Goal: Task Accomplishment & Management: Complete application form

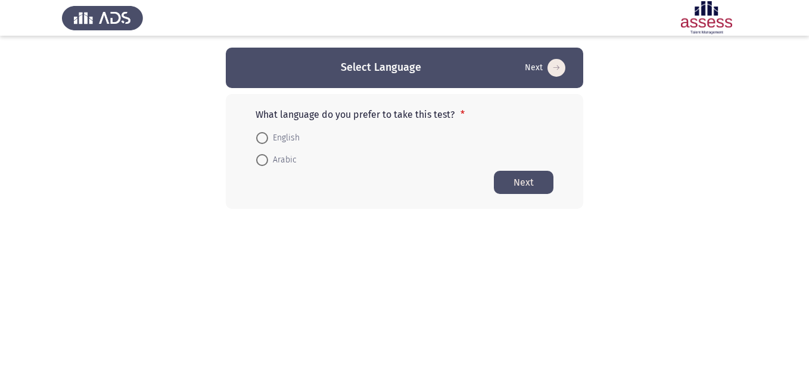
click at [259, 144] on label "English" at bounding box center [277, 138] width 43 height 14
click at [259, 144] on input "English" at bounding box center [262, 138] width 12 height 12
radio input "true"
click at [516, 179] on button "Next" at bounding box center [524, 181] width 60 height 23
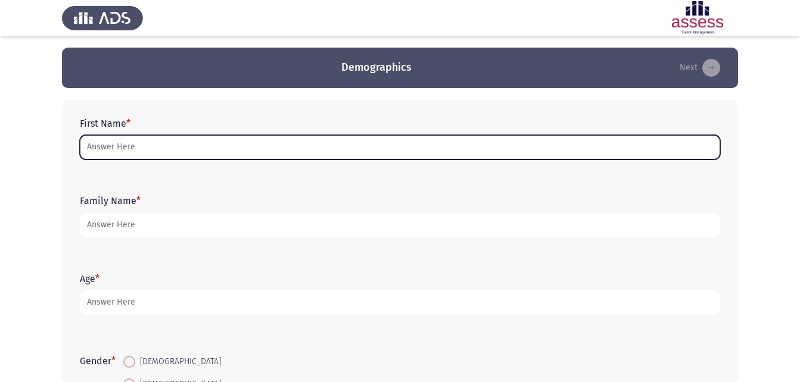
click at [92, 147] on input "First Name *" at bounding box center [400, 147] width 640 height 24
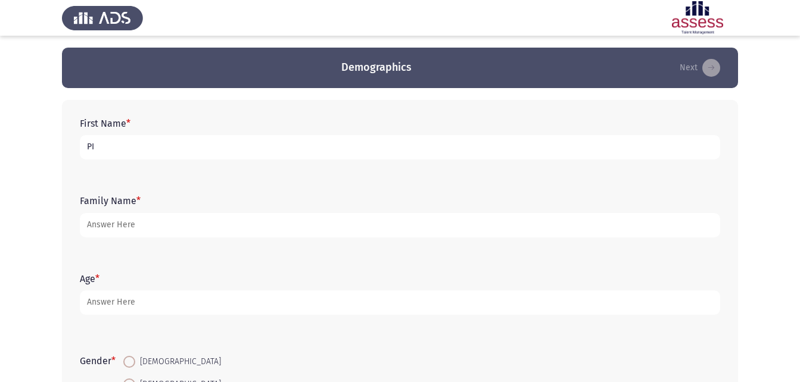
type input "P"
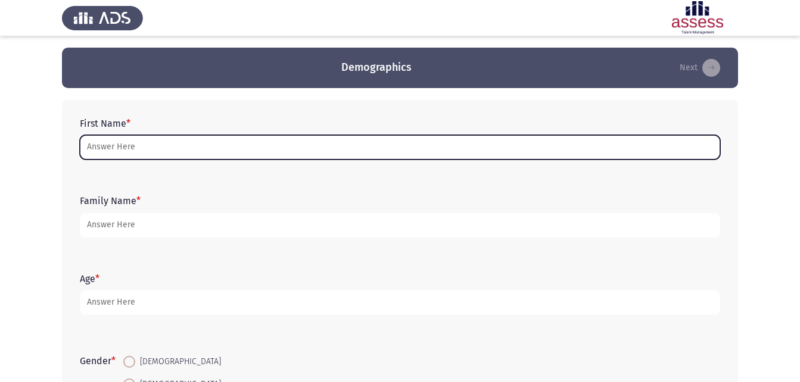
click at [124, 148] on input "First Name *" at bounding box center [400, 147] width 640 height 24
click at [410, 139] on input "First Name *" at bounding box center [400, 147] width 640 height 24
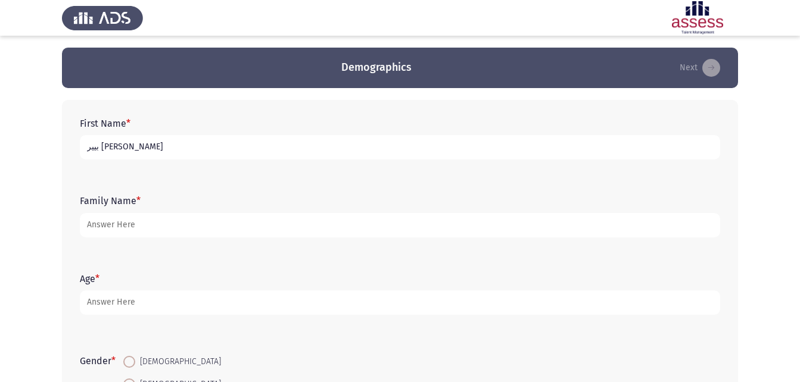
type input "بيير [PERSON_NAME]"
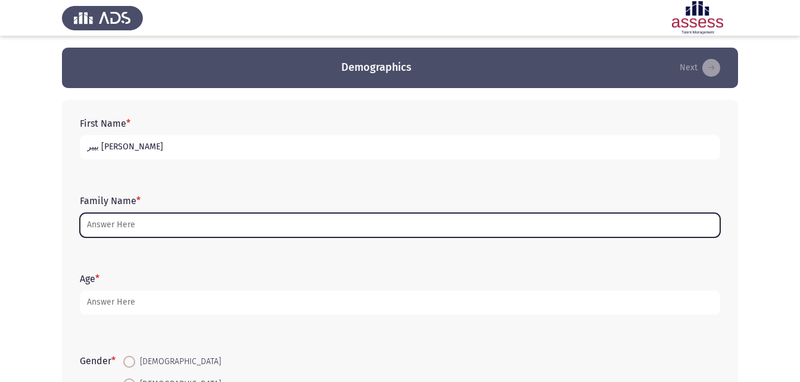
click at [204, 219] on input "Family Name *" at bounding box center [400, 225] width 640 height 24
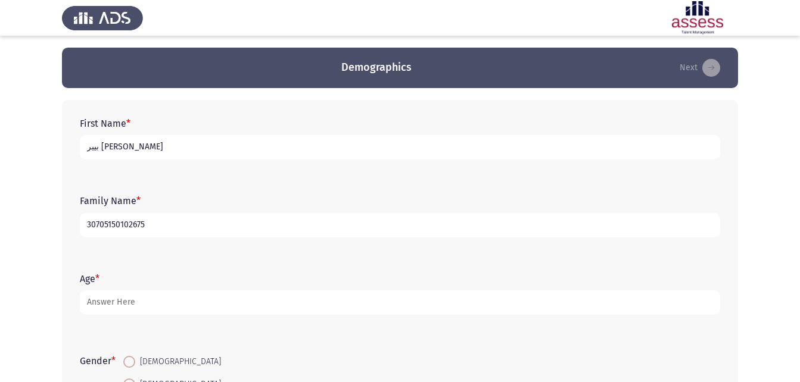
type input "30705150102675"
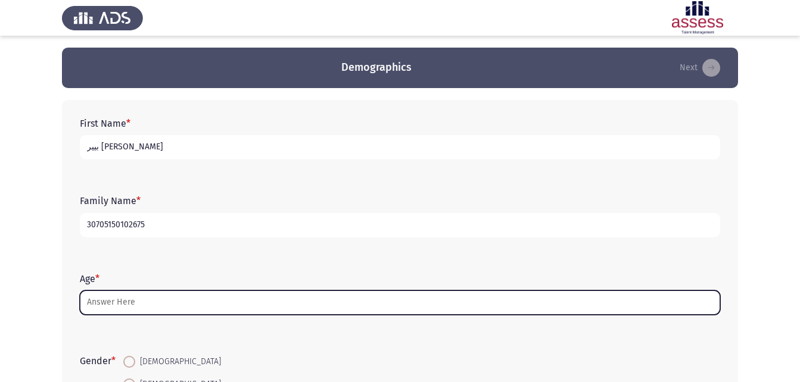
click at [139, 296] on input "Age *" at bounding box center [400, 303] width 640 height 24
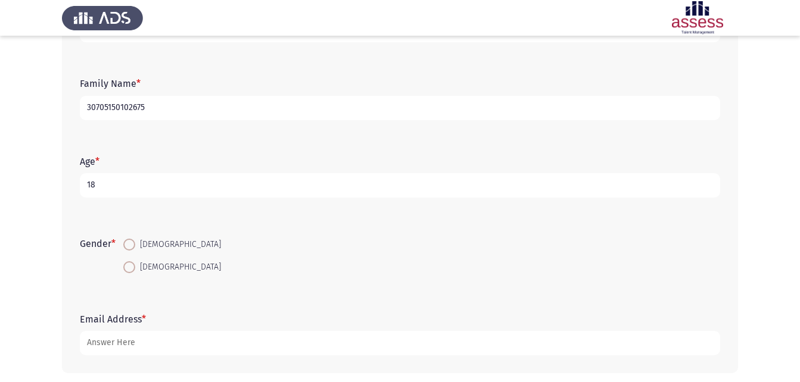
scroll to position [119, 0]
type input "18"
click at [135, 245] on span at bounding box center [129, 243] width 12 height 12
click at [135, 245] on input "[DEMOGRAPHIC_DATA]" at bounding box center [129, 243] width 12 height 12
radio input "true"
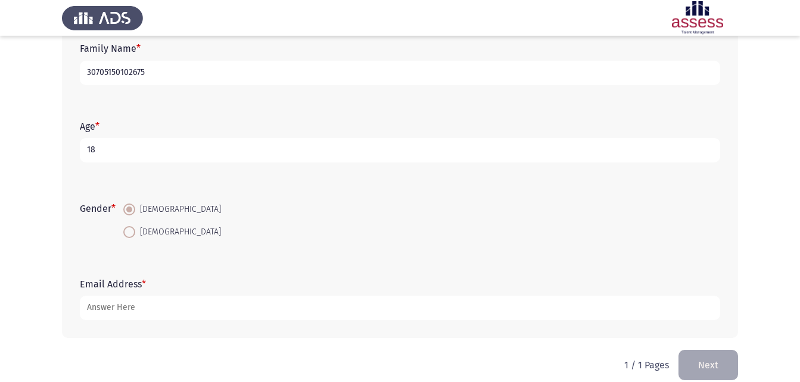
scroll to position [168, 0]
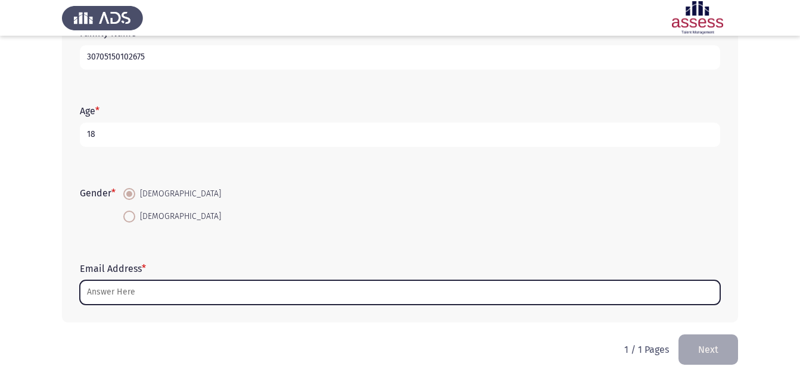
click at [154, 291] on input "Email Address *" at bounding box center [400, 293] width 640 height 24
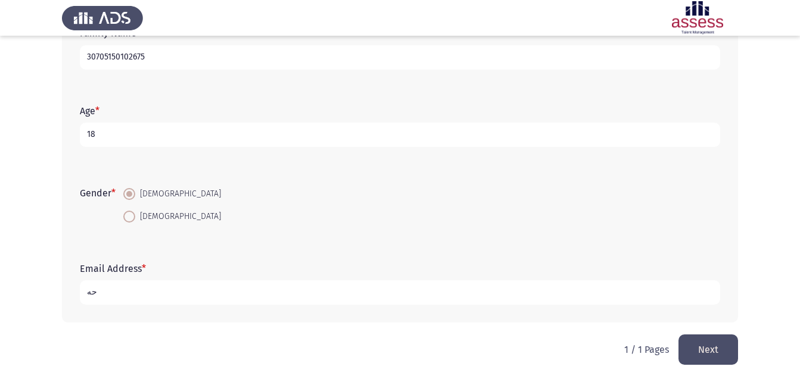
type input "ح"
click at [592, 287] on input "[EMAIL_ADDRESS][DOMAIN_NAME]" at bounding box center [400, 293] width 640 height 24
type input "[EMAIL_ADDRESS][DOMAIN_NAME]"
click at [716, 342] on button "Next" at bounding box center [709, 350] width 60 height 30
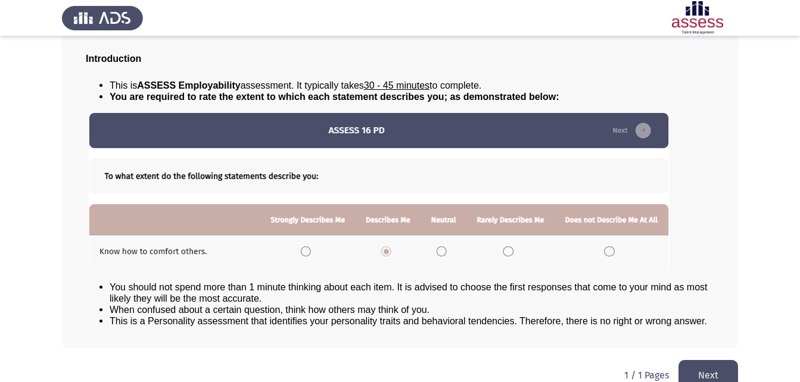
scroll to position [91, 0]
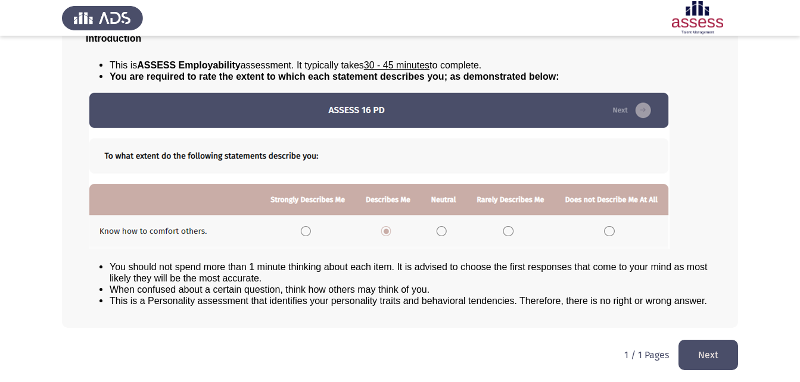
click at [731, 354] on button "Next" at bounding box center [709, 355] width 60 height 30
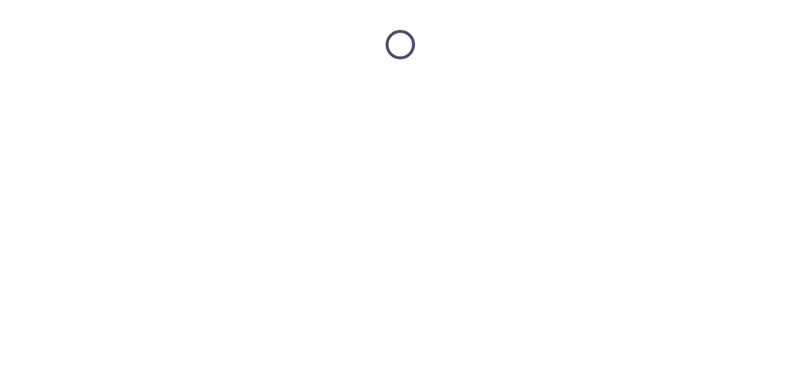
scroll to position [0, 0]
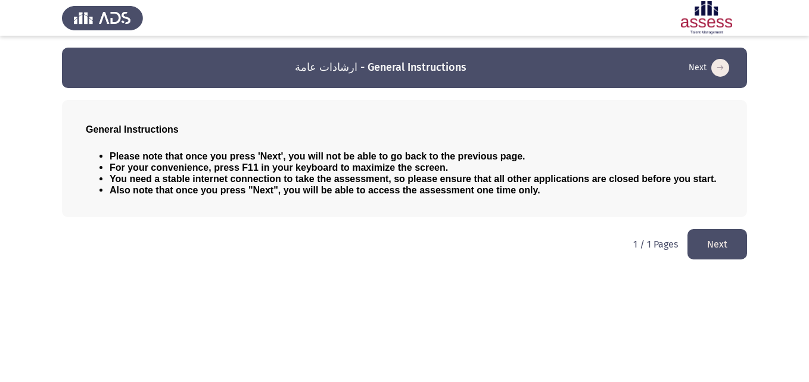
click at [726, 239] on button "Next" at bounding box center [717, 244] width 60 height 30
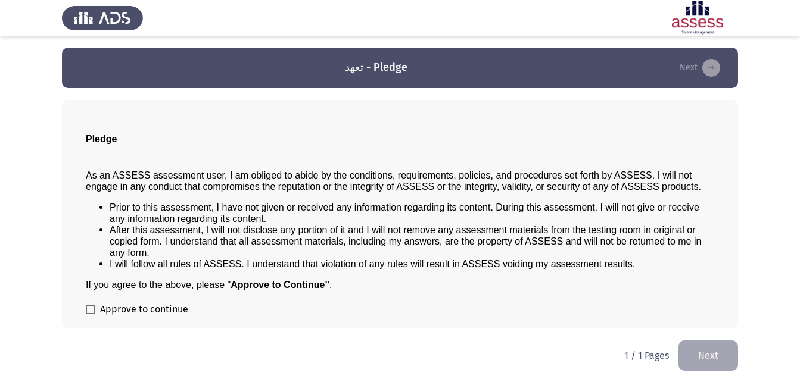
scroll to position [1, 0]
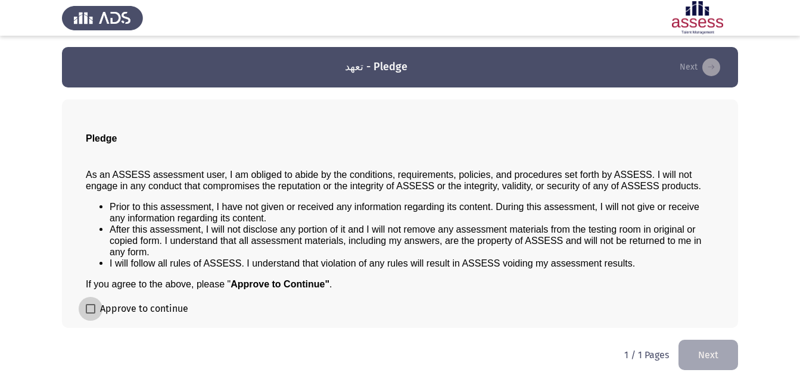
click at [94, 310] on span at bounding box center [91, 309] width 10 height 10
click at [91, 314] on input "Approve to continue" at bounding box center [90, 314] width 1 height 1
checkbox input "true"
click at [729, 348] on button "Next" at bounding box center [709, 355] width 60 height 30
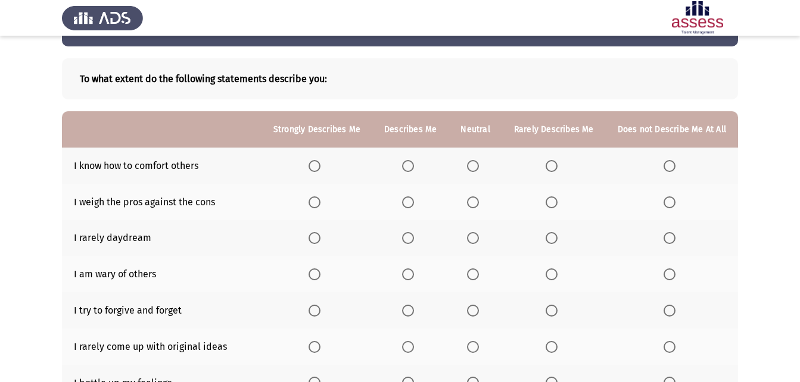
scroll to position [60, 0]
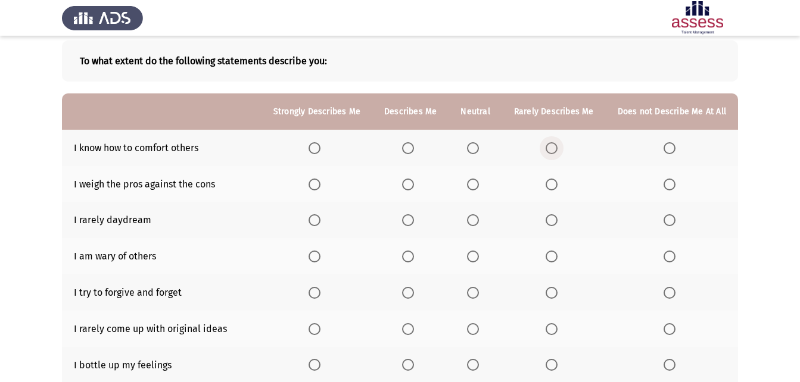
click at [551, 148] on span "Select an option" at bounding box center [552, 148] width 12 height 12
click at [551, 148] on input "Select an option" at bounding box center [552, 148] width 12 height 12
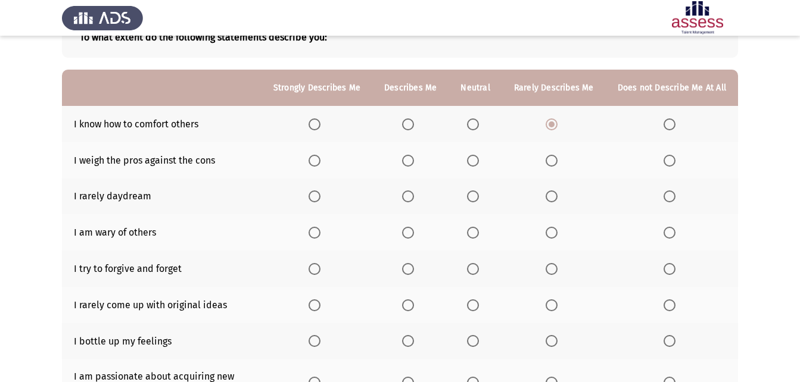
scroll to position [84, 0]
click at [669, 229] on span "Select an option" at bounding box center [670, 232] width 12 height 12
click at [669, 229] on input "Select an option" at bounding box center [670, 232] width 12 height 12
click at [478, 155] on span "Select an option" at bounding box center [473, 160] width 12 height 12
click at [478, 155] on input "Select an option" at bounding box center [473, 160] width 12 height 12
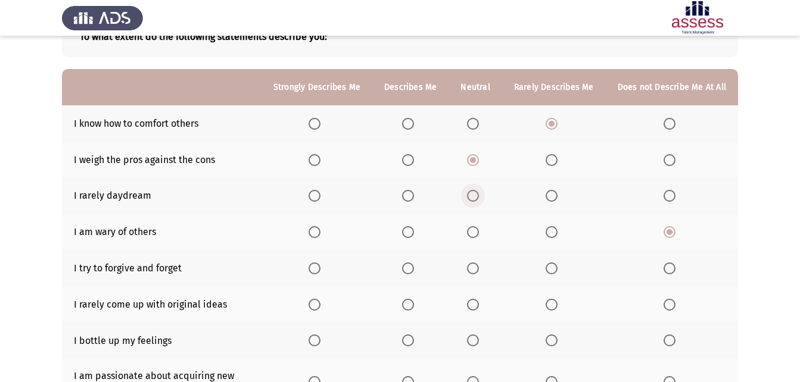
click at [479, 195] on span "Select an option" at bounding box center [473, 196] width 12 height 12
click at [479, 195] on input "Select an option" at bounding box center [473, 196] width 12 height 12
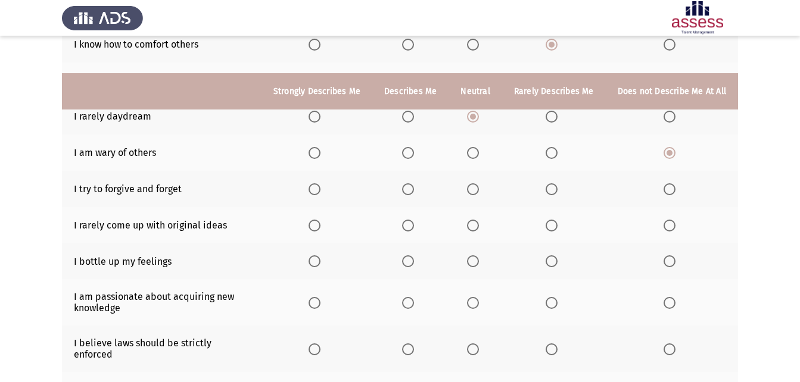
scroll to position [203, 0]
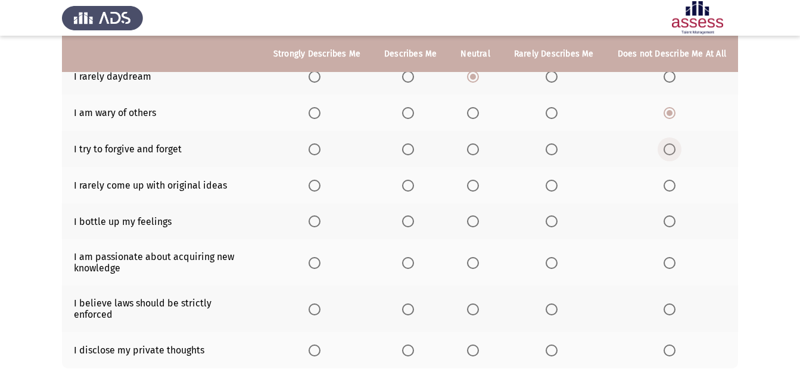
click at [674, 153] on span "Select an option" at bounding box center [670, 150] width 12 height 12
click at [674, 153] on input "Select an option" at bounding box center [670, 150] width 12 height 12
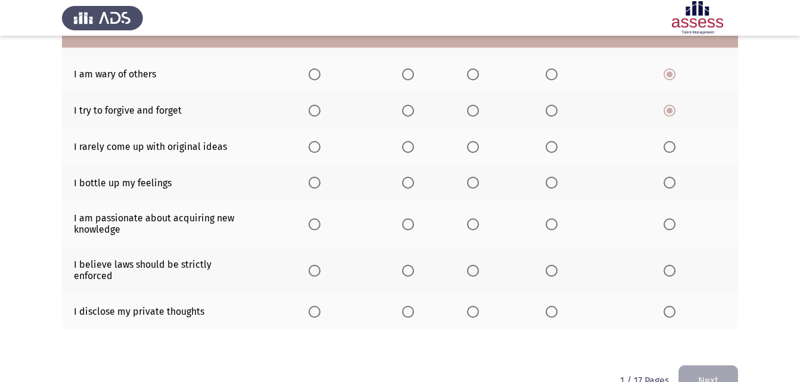
scroll to position [263, 0]
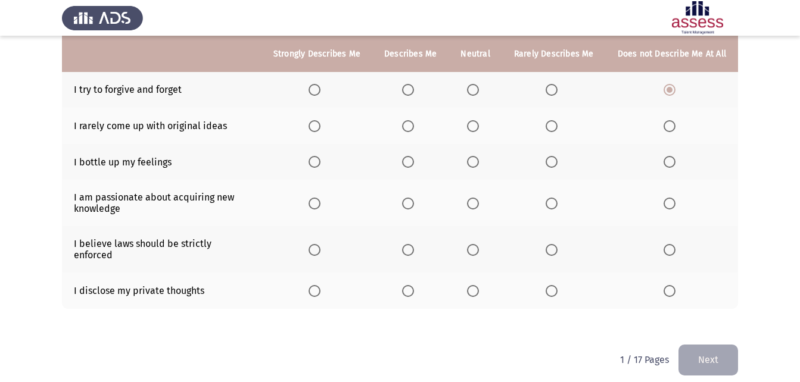
click at [413, 125] on span "Select an option" at bounding box center [408, 126] width 12 height 12
click at [413, 125] on input "Select an option" at bounding box center [408, 126] width 12 height 12
click at [477, 166] on span "Select an option" at bounding box center [473, 162] width 12 height 12
click at [477, 166] on input "Select an option" at bounding box center [473, 162] width 12 height 12
click at [407, 247] on span "Select an option" at bounding box center [408, 250] width 12 height 12
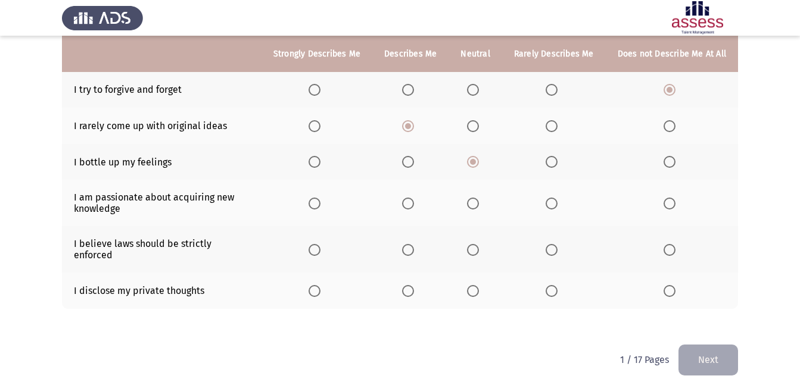
click at [407, 247] on input "Select an option" at bounding box center [408, 250] width 12 height 12
click at [478, 205] on span "Select an option" at bounding box center [473, 204] width 12 height 12
click at [478, 205] on input "Select an option" at bounding box center [473, 204] width 12 height 12
click at [667, 285] on span "Select an option" at bounding box center [670, 291] width 12 height 12
click at [667, 285] on input "Select an option" at bounding box center [670, 291] width 12 height 12
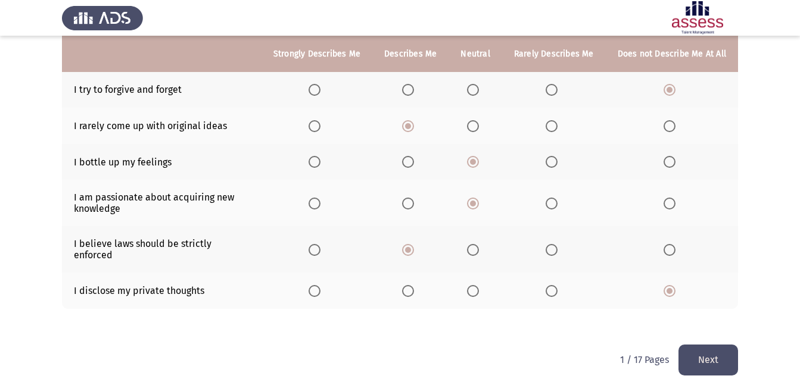
click at [690, 345] on button "Next" at bounding box center [709, 360] width 60 height 30
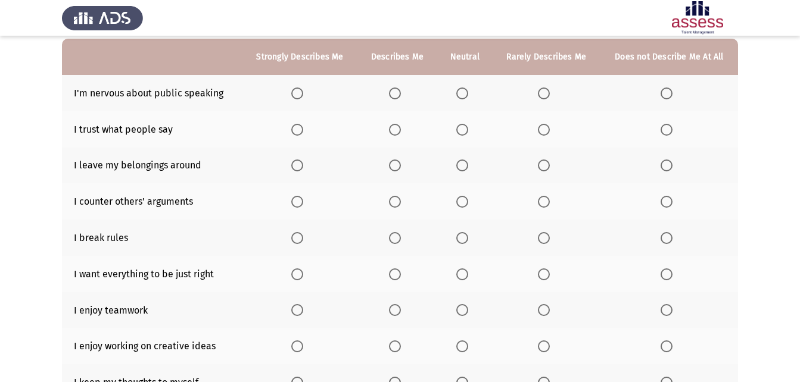
scroll to position [74, 0]
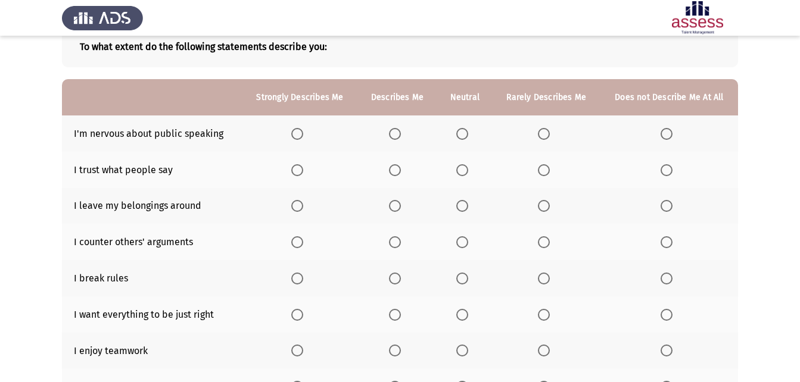
click at [540, 132] on span "Select an option" at bounding box center [544, 134] width 12 height 12
click at [540, 132] on input "Select an option" at bounding box center [544, 134] width 12 height 12
click at [392, 168] on span "Select an option" at bounding box center [395, 170] width 12 height 12
click at [392, 168] on input "Select an option" at bounding box center [395, 170] width 12 height 12
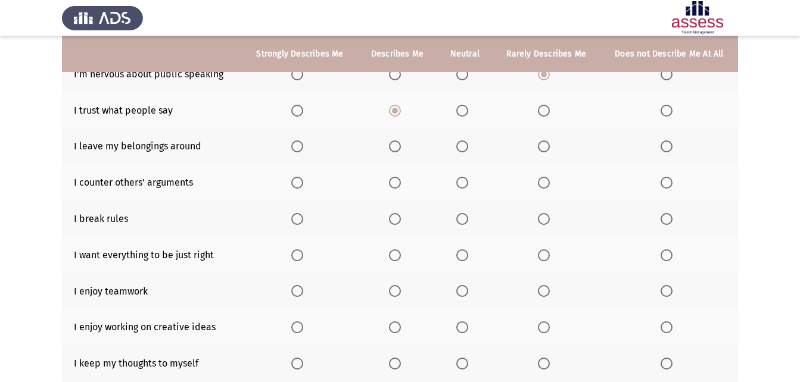
click at [458, 141] on span "Select an option" at bounding box center [462, 147] width 12 height 12
click at [458, 141] on input "Select an option" at bounding box center [462, 147] width 12 height 12
click at [664, 223] on span "Select an option" at bounding box center [667, 219] width 12 height 12
click at [664, 223] on input "Select an option" at bounding box center [667, 219] width 12 height 12
click at [542, 218] on span "Select an option" at bounding box center [544, 219] width 12 height 12
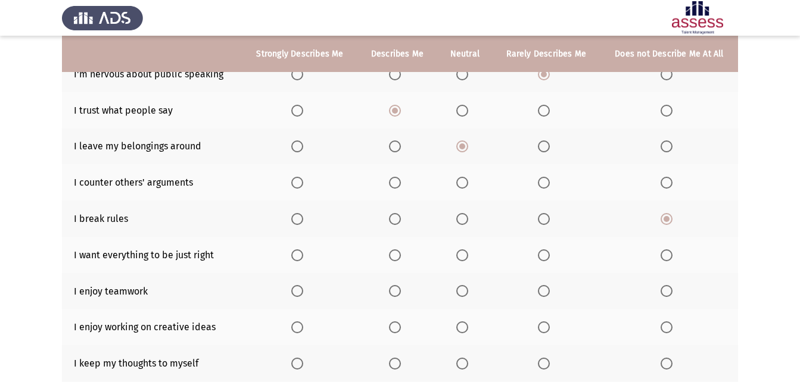
click at [542, 218] on input "Select an option" at bounding box center [544, 219] width 12 height 12
click at [467, 184] on span "Select an option" at bounding box center [462, 183] width 12 height 12
click at [467, 184] on input "Select an option" at bounding box center [462, 183] width 12 height 12
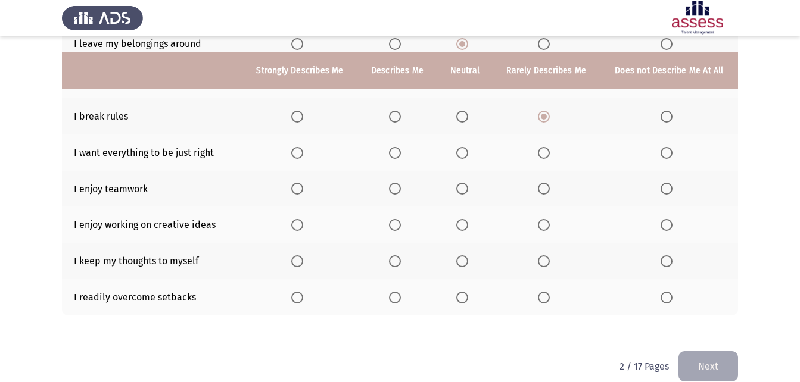
scroll to position [253, 0]
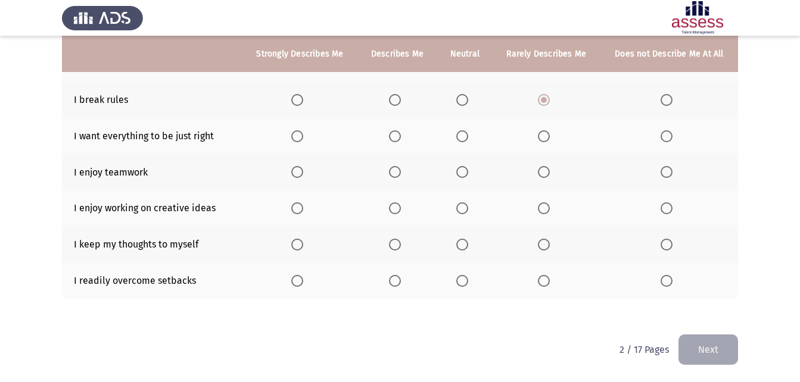
click at [293, 138] on span "Select an option" at bounding box center [297, 136] width 12 height 12
click at [293, 138] on input "Select an option" at bounding box center [297, 136] width 12 height 12
click at [469, 173] on label "Select an option" at bounding box center [464, 172] width 17 height 12
click at [468, 173] on input "Select an option" at bounding box center [462, 172] width 12 height 12
click at [303, 209] on span "Select an option" at bounding box center [297, 209] width 12 height 12
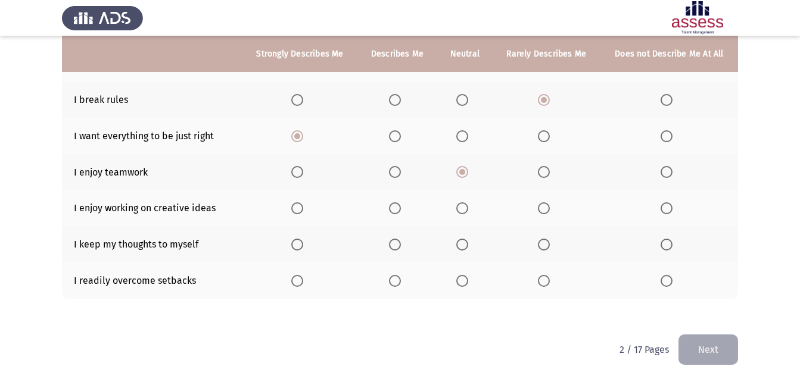
click at [303, 209] on input "Select an option" at bounding box center [297, 209] width 12 height 12
click at [463, 243] on span "Select an option" at bounding box center [462, 245] width 12 height 12
click at [463, 243] on input "Select an option" at bounding box center [462, 245] width 12 height 12
click at [463, 285] on span "Select an option" at bounding box center [462, 281] width 12 height 12
click at [463, 285] on input "Select an option" at bounding box center [462, 281] width 12 height 12
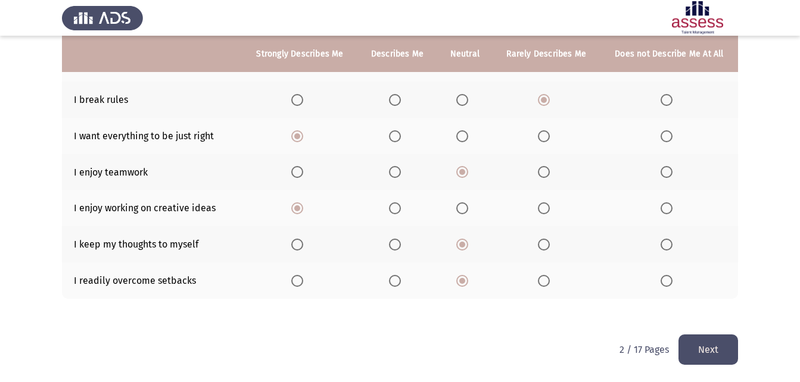
click at [716, 348] on button "Next" at bounding box center [709, 350] width 60 height 30
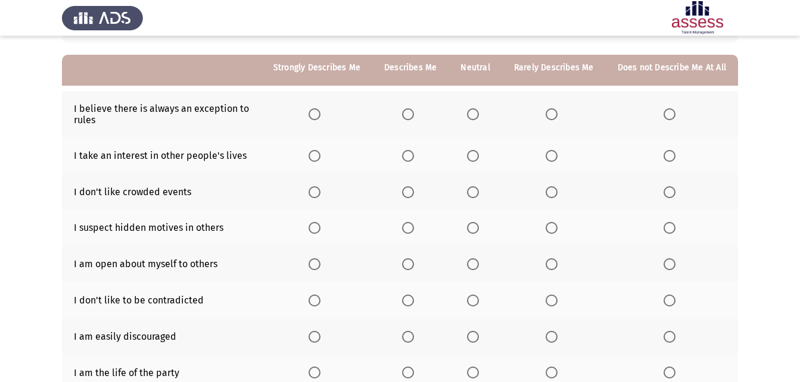
scroll to position [119, 0]
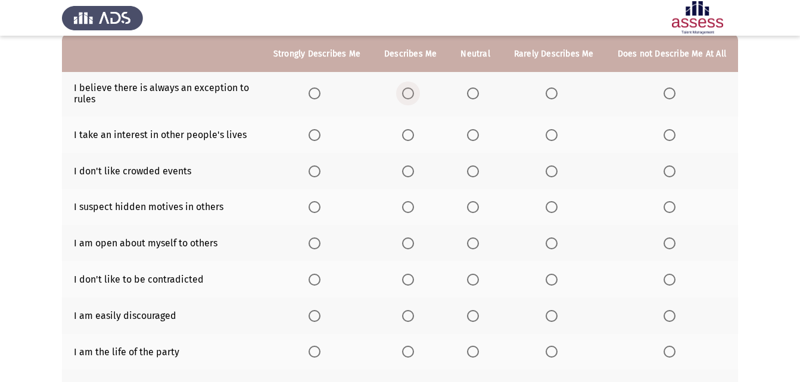
click at [409, 92] on span "Select an option" at bounding box center [408, 94] width 12 height 12
click at [409, 92] on input "Select an option" at bounding box center [408, 94] width 12 height 12
click at [321, 133] on span "Select an option" at bounding box center [315, 135] width 12 height 12
click at [321, 133] on input "Select an option" at bounding box center [315, 135] width 12 height 12
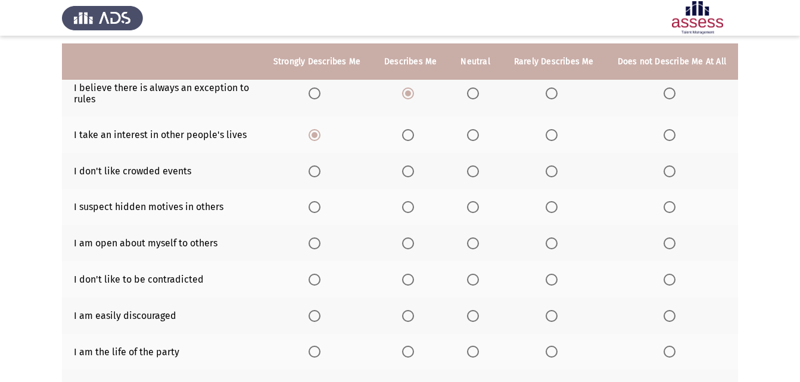
scroll to position [179, 0]
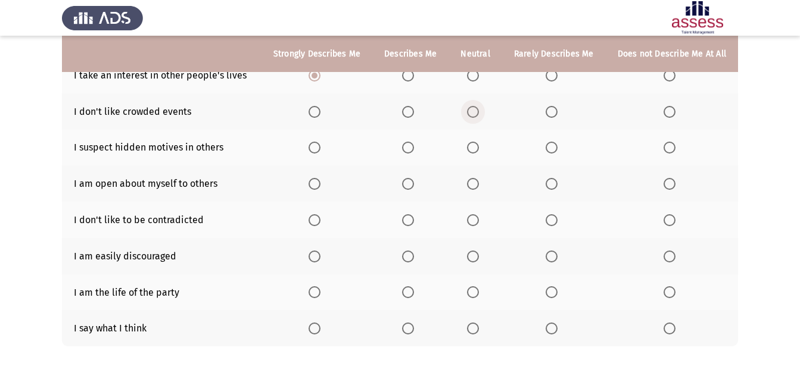
click at [479, 111] on span "Select an option" at bounding box center [473, 112] width 12 height 12
click at [479, 111] on input "Select an option" at bounding box center [473, 112] width 12 height 12
click at [475, 147] on span "Select an option" at bounding box center [473, 148] width 12 height 12
click at [475, 147] on input "Select an option" at bounding box center [473, 148] width 12 height 12
click at [665, 179] on span "Select an option" at bounding box center [670, 184] width 12 height 12
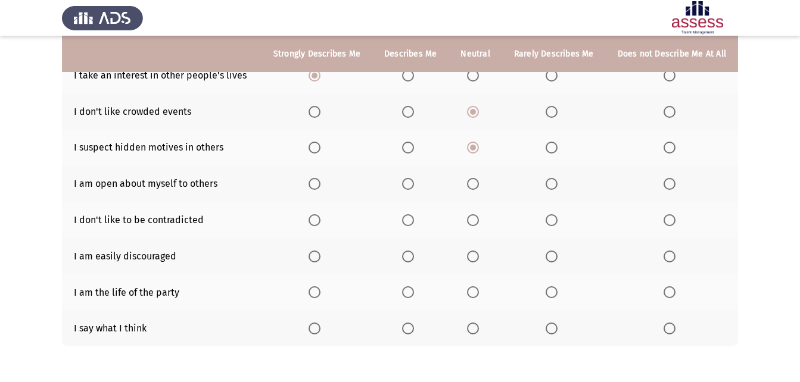
click at [665, 179] on input "Select an option" at bounding box center [670, 184] width 12 height 12
click at [477, 220] on span "Select an option" at bounding box center [473, 220] width 12 height 12
click at [477, 220] on input "Select an option" at bounding box center [473, 220] width 12 height 12
click at [321, 329] on span "Select an option" at bounding box center [315, 329] width 12 height 12
click at [321, 329] on input "Select an option" at bounding box center [315, 329] width 12 height 12
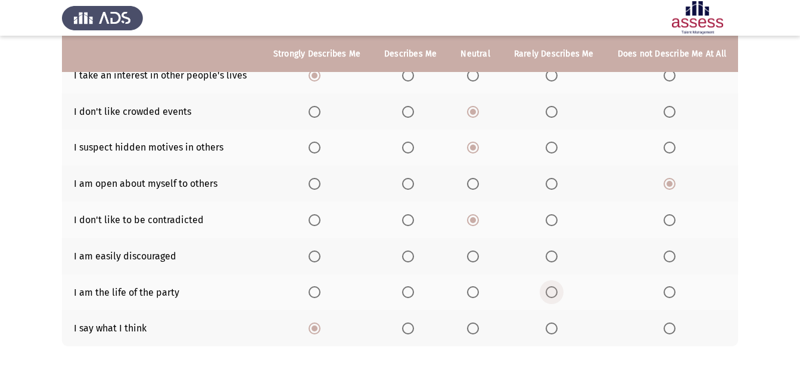
click at [552, 291] on span "Select an option" at bounding box center [552, 293] width 12 height 12
click at [552, 291] on input "Select an option" at bounding box center [552, 293] width 12 height 12
click at [477, 254] on span "Select an option" at bounding box center [473, 257] width 12 height 12
click at [477, 254] on input "Select an option" at bounding box center [473, 257] width 12 height 12
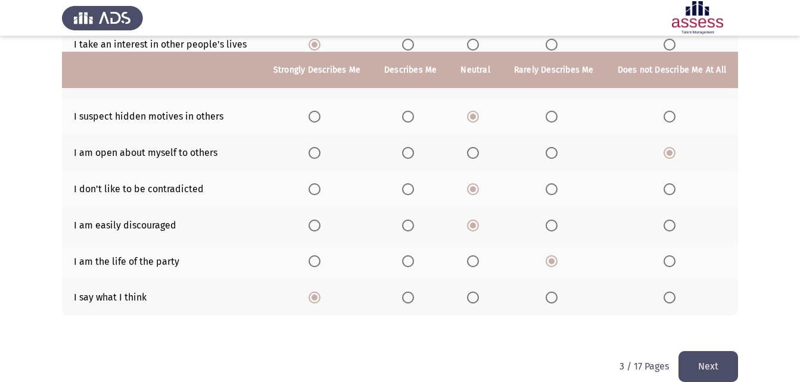
scroll to position [226, 0]
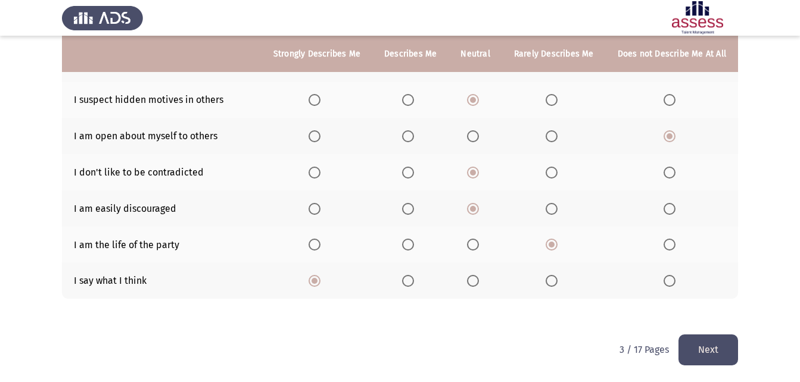
click at [698, 340] on button "Next" at bounding box center [709, 350] width 60 height 30
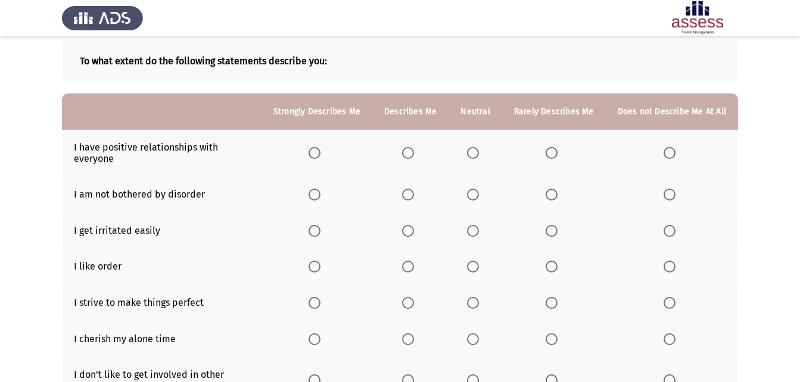
scroll to position [119, 0]
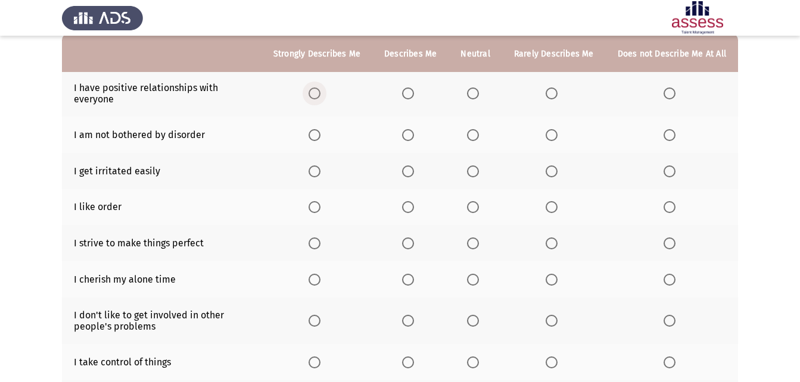
click at [318, 93] on span "Select an option" at bounding box center [315, 94] width 12 height 12
click at [318, 93] on input "Select an option" at bounding box center [315, 94] width 12 height 12
click at [479, 130] on span "Select an option" at bounding box center [473, 135] width 12 height 12
click at [479, 130] on input "Select an option" at bounding box center [473, 135] width 12 height 12
click at [479, 209] on span "Select an option" at bounding box center [473, 207] width 12 height 12
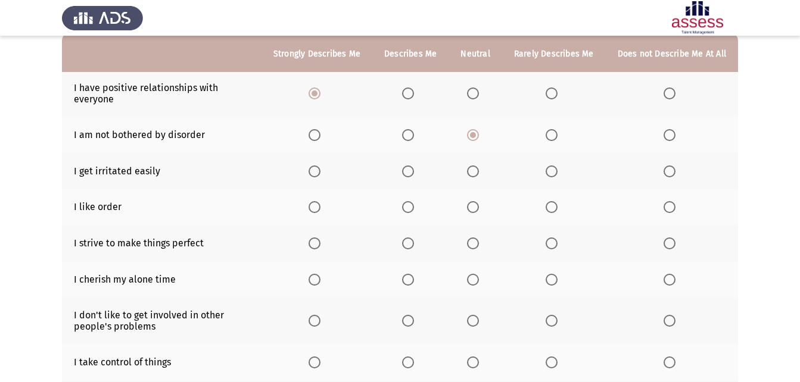
click at [479, 209] on input "Select an option" at bounding box center [473, 207] width 12 height 12
click at [478, 169] on span "Select an option" at bounding box center [473, 172] width 12 height 12
click at [478, 169] on input "Select an option" at bounding box center [473, 172] width 12 height 12
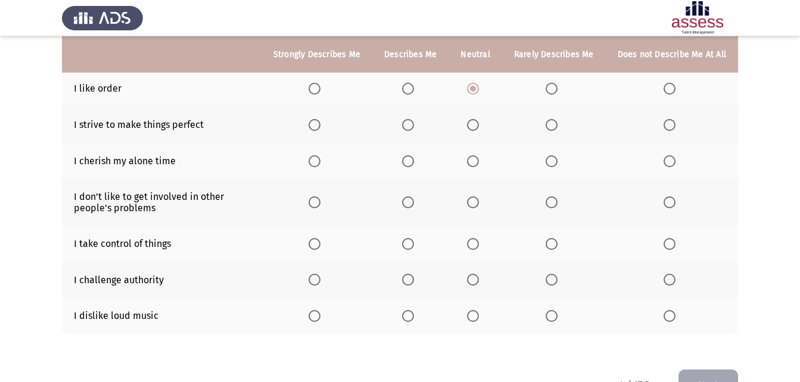
scroll to position [238, 0]
click at [318, 123] on span "Select an option" at bounding box center [315, 125] width 12 height 12
click at [318, 123] on input "Select an option" at bounding box center [315, 125] width 12 height 12
click at [547, 165] on span "Select an option" at bounding box center [552, 161] width 12 height 12
click at [547, 165] on input "Select an option" at bounding box center [552, 161] width 12 height 12
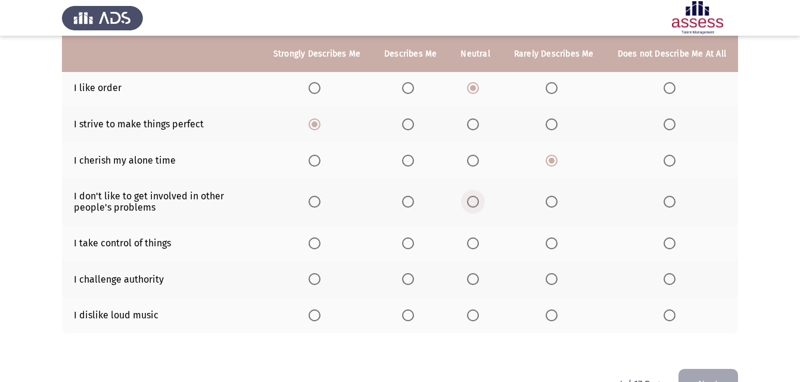
click at [471, 201] on span "Select an option" at bounding box center [473, 202] width 12 height 12
click at [471, 201] on input "Select an option" at bounding box center [473, 202] width 12 height 12
click at [321, 238] on span "Select an option" at bounding box center [315, 244] width 12 height 12
click at [321, 238] on input "Select an option" at bounding box center [315, 244] width 12 height 12
click at [410, 283] on span "Select an option" at bounding box center [408, 279] width 12 height 12
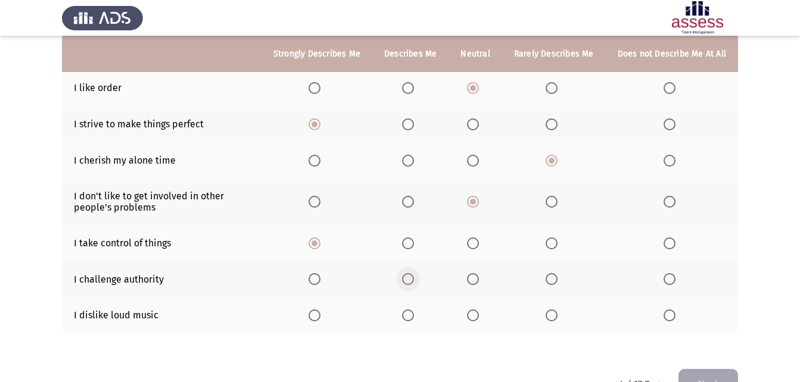
click at [410, 283] on input "Select an option" at bounding box center [408, 279] width 12 height 12
click at [475, 315] on span "Select an option" at bounding box center [473, 316] width 12 height 12
click at [475, 315] on input "Select an option" at bounding box center [473, 316] width 12 height 12
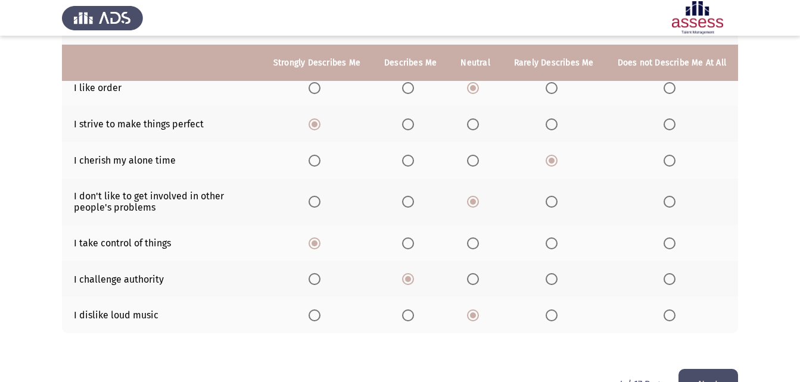
scroll to position [273, 0]
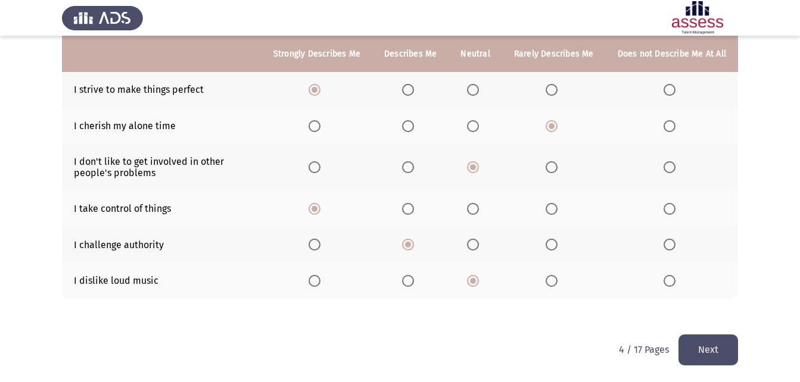
click at [696, 348] on button "Next" at bounding box center [709, 350] width 60 height 30
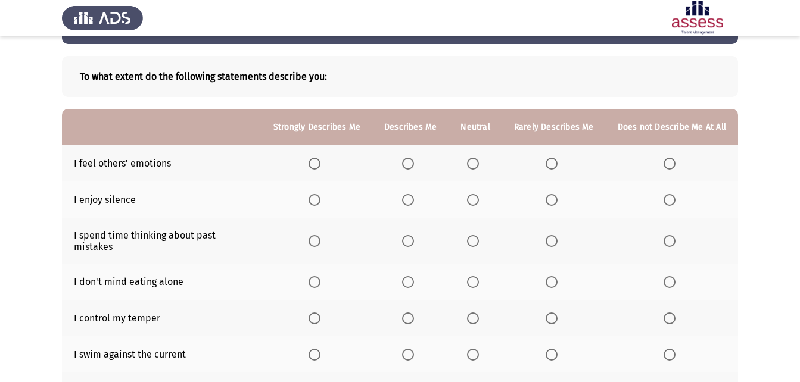
scroll to position [14, 0]
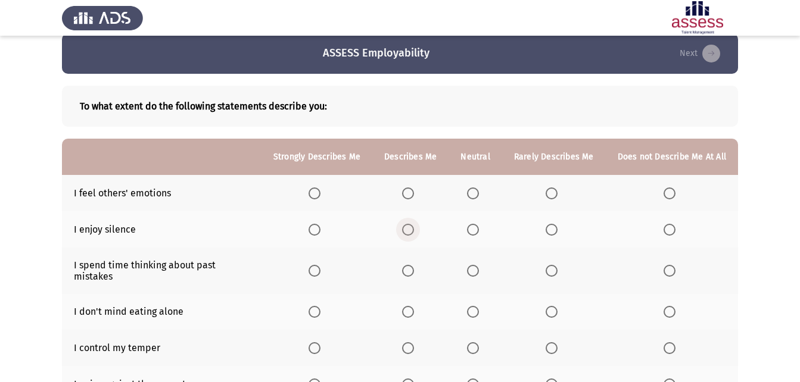
click at [414, 229] on span "Select an option" at bounding box center [408, 230] width 12 height 12
click at [414, 229] on input "Select an option" at bounding box center [408, 230] width 12 height 12
click at [479, 195] on span "Select an option" at bounding box center [473, 194] width 12 height 12
click at [479, 195] on input "Select an option" at bounding box center [473, 194] width 12 height 12
click at [411, 265] on span "Select an option" at bounding box center [408, 271] width 12 height 12
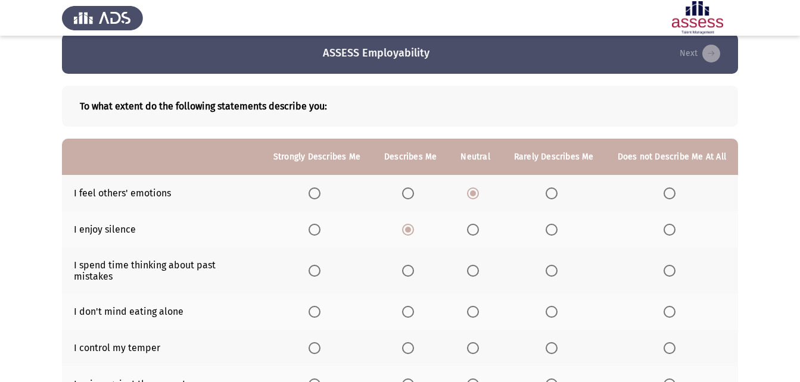
click at [411, 265] on input "Select an option" at bounding box center [408, 271] width 12 height 12
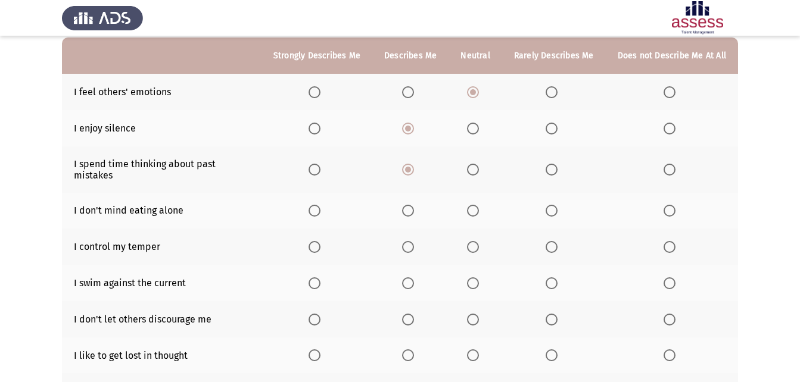
scroll to position [133, 0]
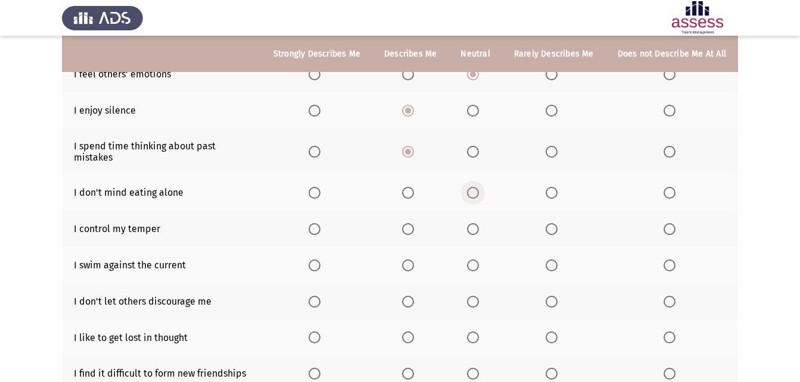
click at [477, 187] on span "Select an option" at bounding box center [473, 193] width 12 height 12
click at [477, 187] on input "Select an option" at bounding box center [473, 193] width 12 height 12
click at [554, 223] on span "Select an option" at bounding box center [552, 229] width 12 height 12
click at [554, 223] on input "Select an option" at bounding box center [552, 229] width 12 height 12
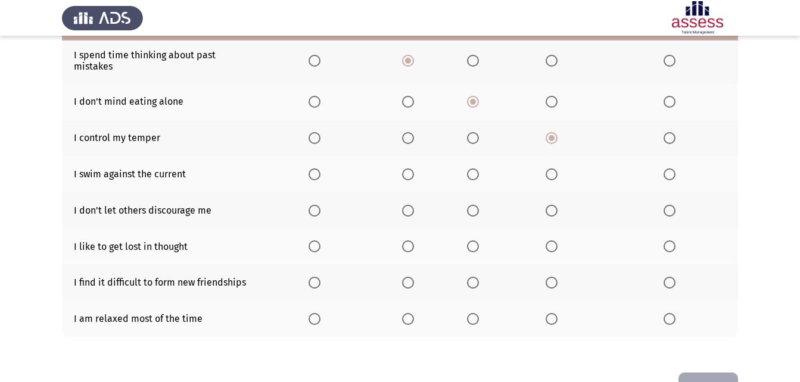
scroll to position [253, 0]
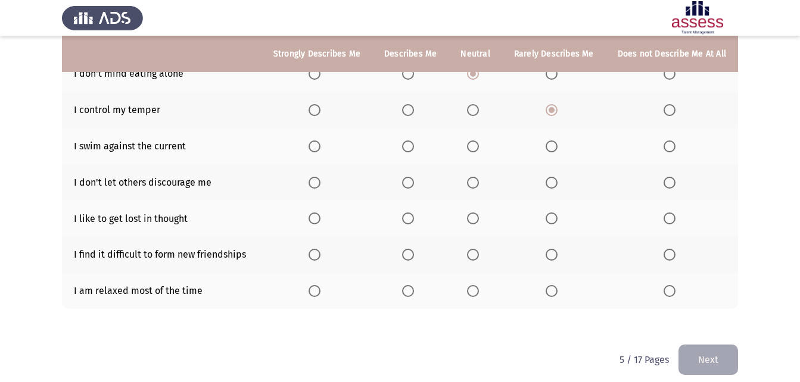
click at [479, 141] on span "Select an option" at bounding box center [473, 147] width 12 height 12
click at [479, 141] on input "Select an option" at bounding box center [473, 147] width 12 height 12
click at [412, 177] on span "Select an option" at bounding box center [408, 183] width 12 height 12
click at [412, 177] on input "Select an option" at bounding box center [408, 183] width 12 height 12
click at [476, 213] on span "Select an option" at bounding box center [473, 219] width 12 height 12
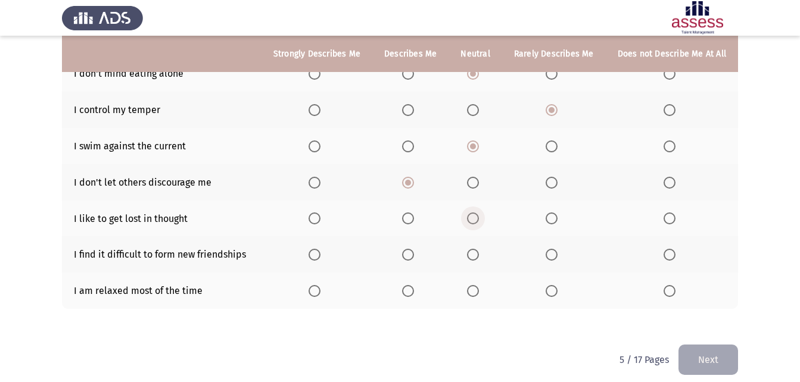
click at [476, 213] on input "Select an option" at bounding box center [473, 219] width 12 height 12
click at [673, 213] on span "Select an option" at bounding box center [670, 219] width 12 height 12
click at [673, 213] on input "Select an option" at bounding box center [670, 219] width 12 height 12
click at [557, 249] on span "Select an option" at bounding box center [552, 255] width 12 height 12
click at [557, 249] on input "Select an option" at bounding box center [552, 255] width 12 height 12
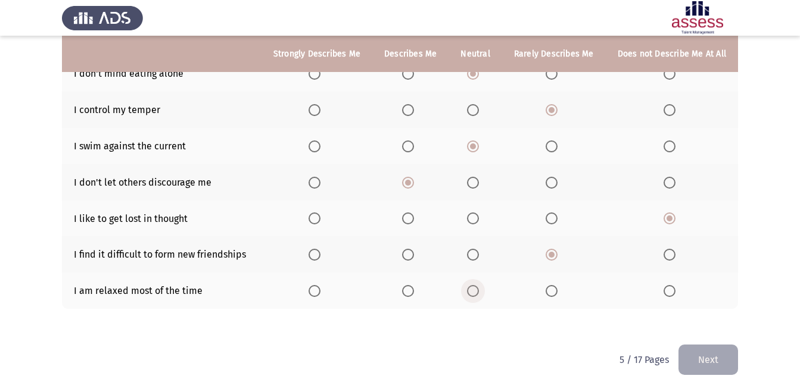
click at [473, 291] on span "Select an option" at bounding box center [473, 291] width 0 height 0
click at [477, 285] on input "Select an option" at bounding box center [473, 291] width 12 height 12
click at [704, 345] on button "Next" at bounding box center [709, 360] width 60 height 30
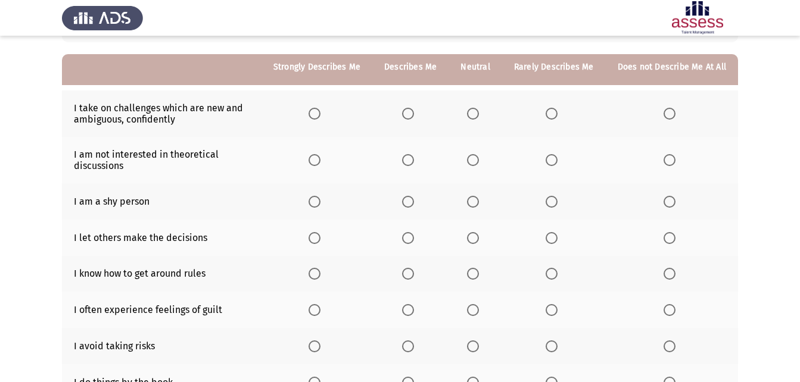
scroll to position [119, 0]
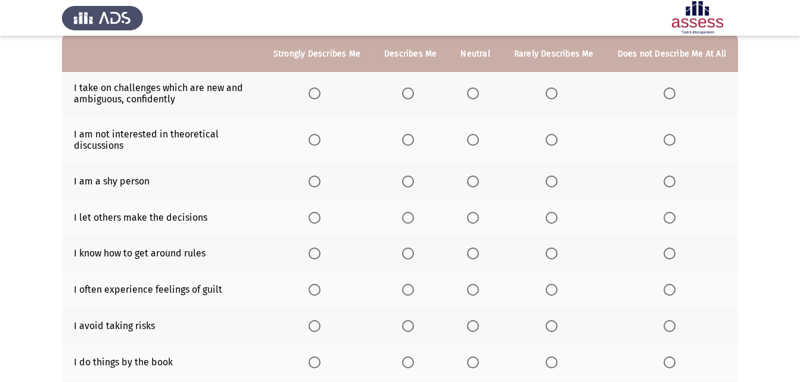
click at [410, 95] on span "Select an option" at bounding box center [408, 94] width 12 height 12
click at [410, 95] on input "Select an option" at bounding box center [408, 94] width 12 height 12
click at [478, 140] on span "Select an option" at bounding box center [473, 140] width 12 height 12
click at [478, 140] on input "Select an option" at bounding box center [473, 140] width 12 height 12
click at [554, 176] on span "Select an option" at bounding box center [552, 182] width 12 height 12
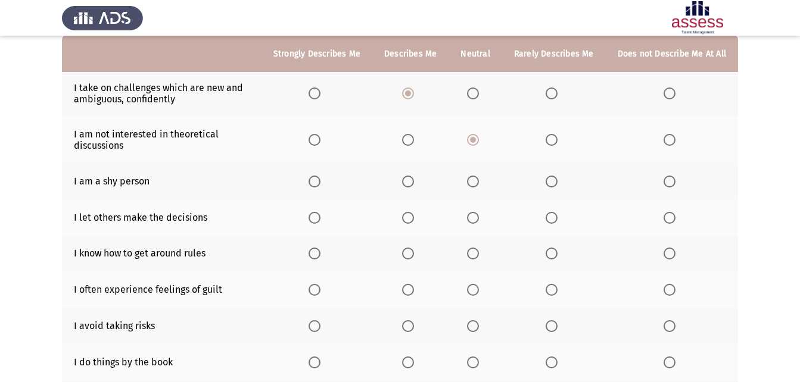
click at [554, 176] on input "Select an option" at bounding box center [552, 182] width 12 height 12
click at [675, 214] on span "Select an option" at bounding box center [670, 218] width 12 height 12
click at [675, 214] on input "Select an option" at bounding box center [670, 218] width 12 height 12
click at [407, 253] on span "Select an option" at bounding box center [408, 254] width 12 height 12
click at [407, 253] on input "Select an option" at bounding box center [408, 254] width 12 height 12
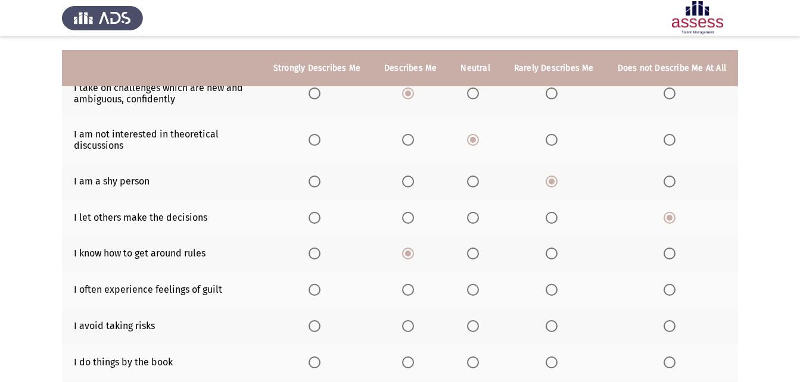
scroll to position [179, 0]
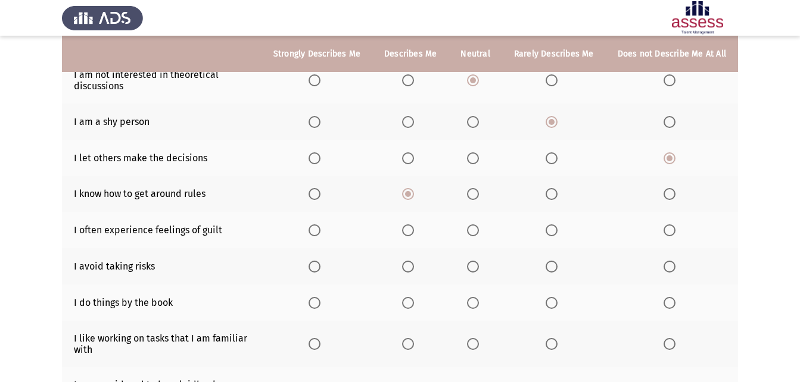
click at [412, 235] on span "Select an option" at bounding box center [408, 231] width 12 height 12
click at [412, 235] on input "Select an option" at bounding box center [408, 231] width 12 height 12
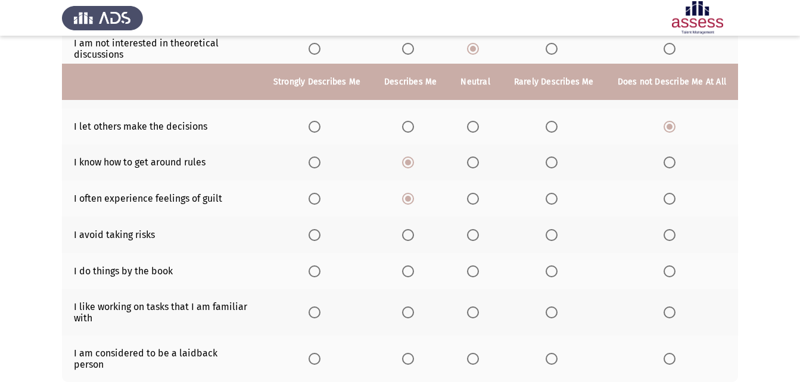
scroll to position [238, 0]
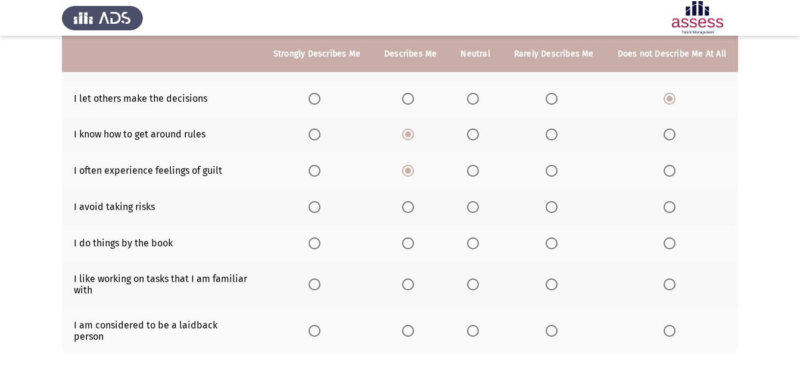
click at [664, 203] on span "Select an option" at bounding box center [670, 207] width 12 height 12
click at [664, 203] on input "Select an option" at bounding box center [670, 207] width 12 height 12
click at [669, 242] on span "Select an option" at bounding box center [670, 244] width 12 height 12
click at [669, 242] on input "Select an option" at bounding box center [670, 244] width 12 height 12
click at [407, 284] on span "Select an option" at bounding box center [408, 285] width 12 height 12
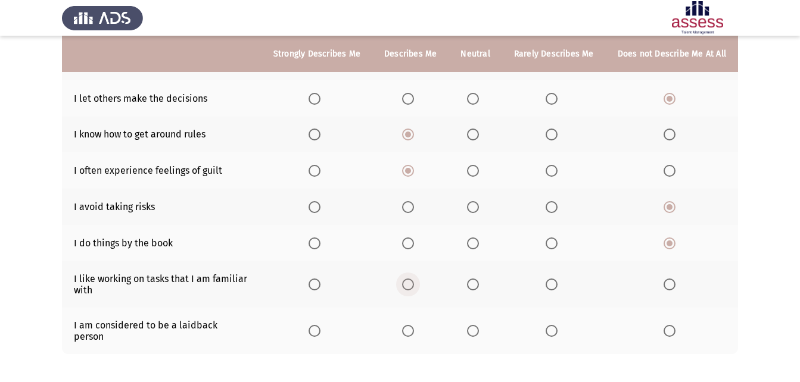
click at [407, 284] on input "Select an option" at bounding box center [408, 285] width 12 height 12
click at [473, 325] on span "Select an option" at bounding box center [473, 331] width 12 height 12
click at [473, 325] on input "Select an option" at bounding box center [473, 331] width 12 height 12
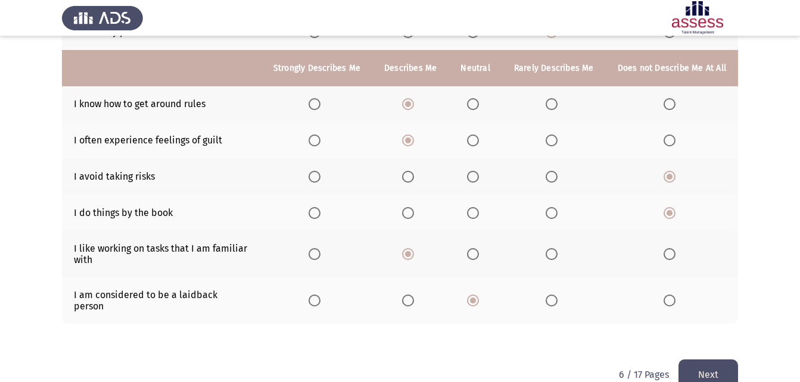
scroll to position [283, 0]
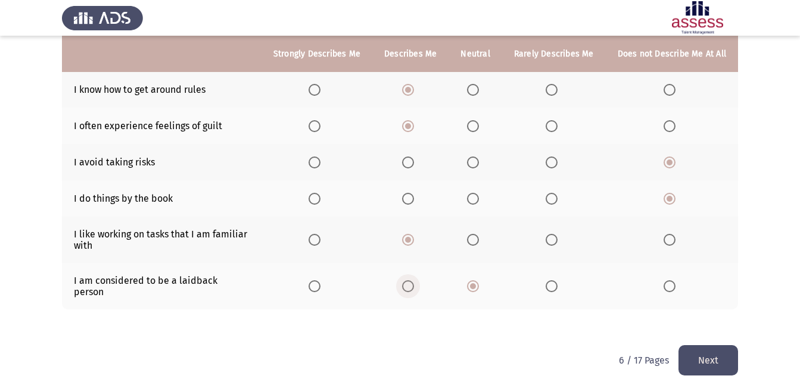
click at [409, 281] on span "Select an option" at bounding box center [408, 287] width 12 height 12
click at [409, 281] on input "Select an option" at bounding box center [408, 287] width 12 height 12
click at [702, 346] on button "Next" at bounding box center [709, 361] width 60 height 30
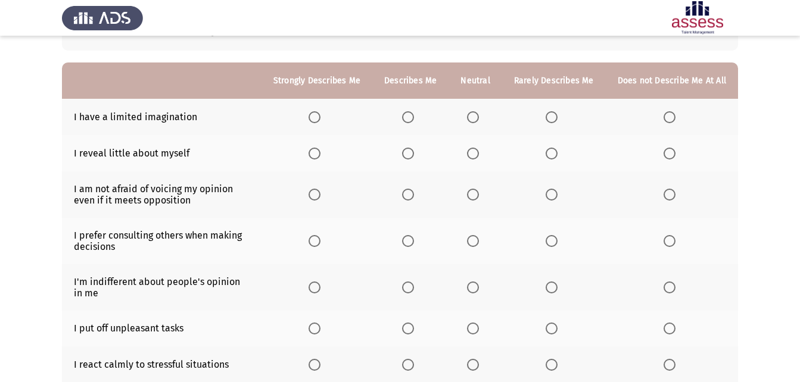
scroll to position [119, 0]
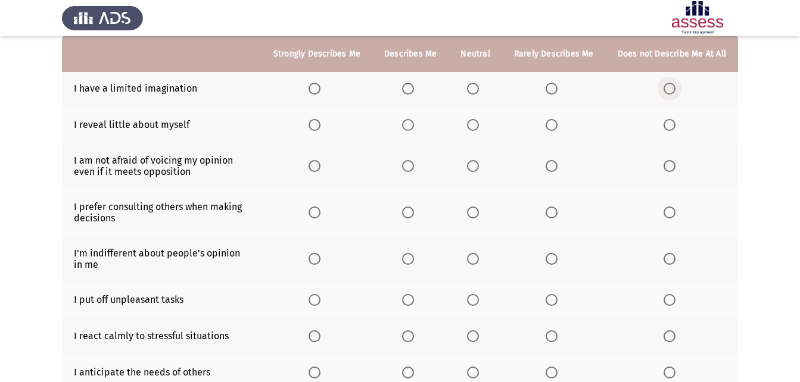
click at [666, 89] on span "Select an option" at bounding box center [670, 89] width 12 height 12
click at [666, 89] on input "Select an option" at bounding box center [670, 89] width 12 height 12
click at [478, 129] on span "Select an option" at bounding box center [473, 125] width 12 height 12
click at [478, 129] on input "Select an option" at bounding box center [473, 125] width 12 height 12
click at [319, 161] on span "Select an option" at bounding box center [315, 166] width 12 height 12
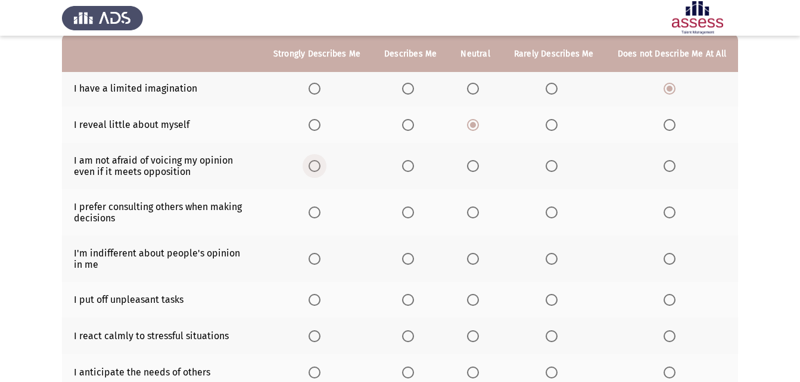
click at [319, 161] on input "Select an option" at bounding box center [315, 166] width 12 height 12
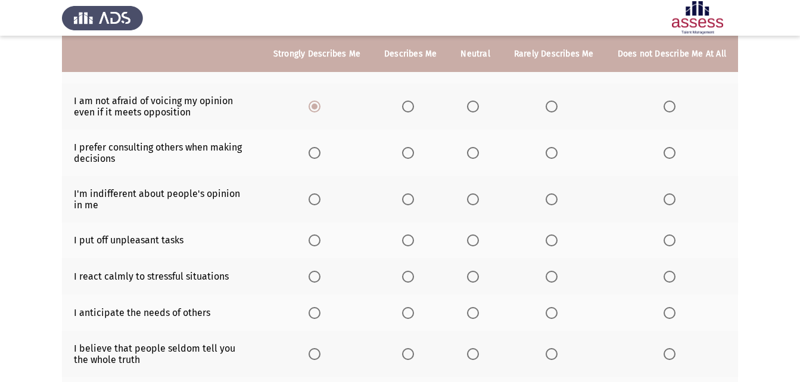
scroll to position [238, 0]
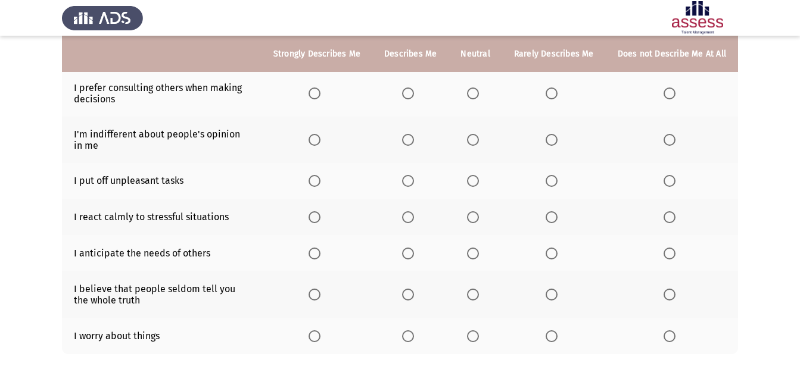
click at [321, 89] on span "Select an option" at bounding box center [315, 94] width 12 height 12
click at [321, 89] on input "Select an option" at bounding box center [315, 94] width 12 height 12
click at [479, 138] on span "Select an option" at bounding box center [473, 140] width 12 height 12
click at [479, 138] on input "Select an option" at bounding box center [473, 140] width 12 height 12
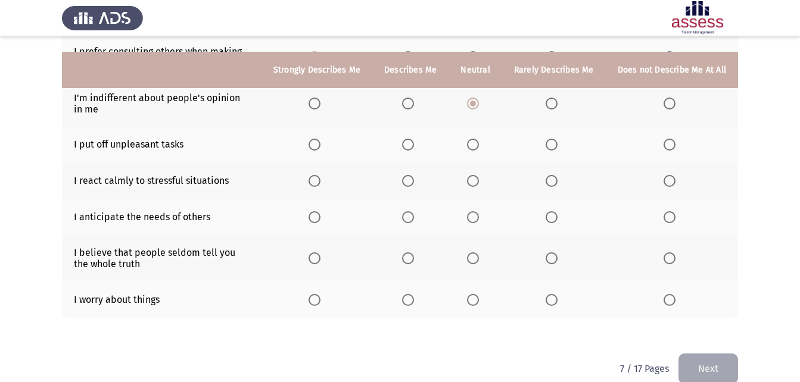
scroll to position [294, 0]
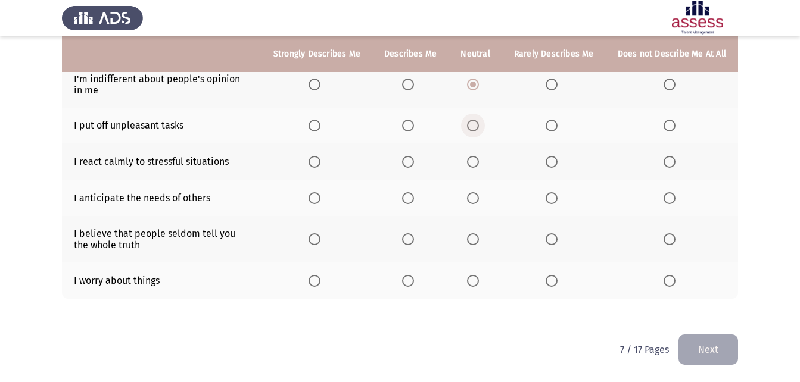
click at [477, 123] on span "Select an option" at bounding box center [473, 126] width 12 height 12
click at [477, 123] on input "Select an option" at bounding box center [473, 126] width 12 height 12
click at [413, 160] on span "Select an option" at bounding box center [408, 162] width 12 height 12
click at [413, 160] on input "Select an option" at bounding box center [408, 162] width 12 height 12
click at [477, 193] on span "Select an option" at bounding box center [473, 198] width 12 height 12
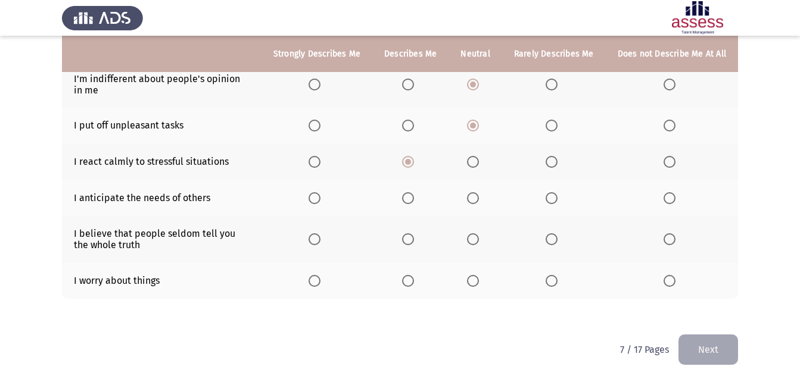
click at [477, 193] on input "Select an option" at bounding box center [473, 198] width 12 height 12
click at [670, 243] on span "Select an option" at bounding box center [670, 240] width 12 height 12
click at [670, 243] on input "Select an option" at bounding box center [670, 240] width 12 height 12
click at [412, 235] on span "Select an option" at bounding box center [408, 240] width 12 height 12
click at [412, 235] on input "Select an option" at bounding box center [408, 240] width 12 height 12
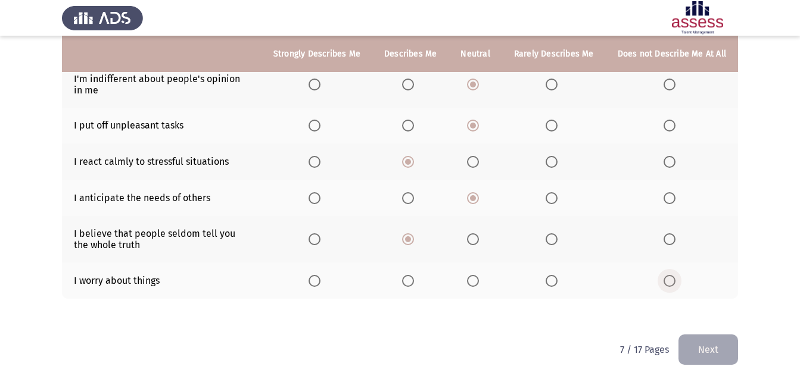
click at [672, 282] on span "Select an option" at bounding box center [670, 281] width 12 height 12
click at [672, 282] on input "Select an option" at bounding box center [670, 281] width 12 height 12
click at [696, 346] on button "Next" at bounding box center [709, 350] width 60 height 30
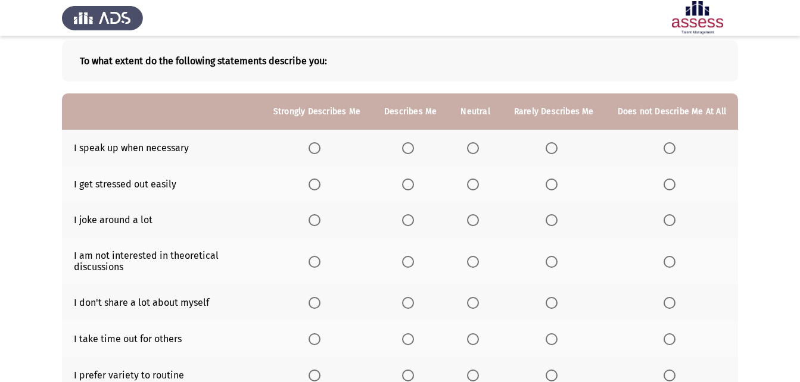
scroll to position [119, 0]
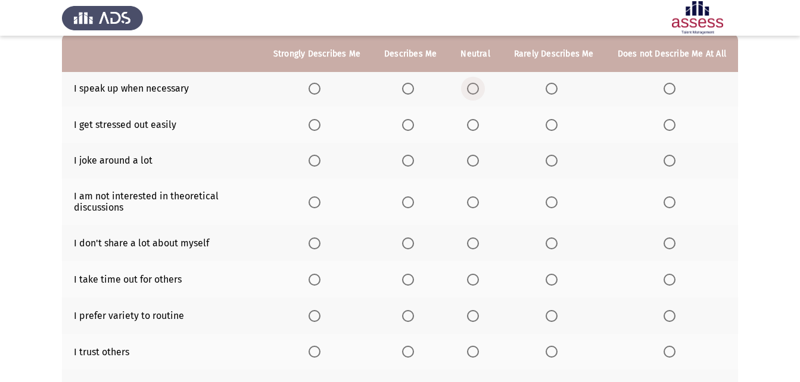
click at [475, 90] on span "Select an option" at bounding box center [473, 89] width 12 height 12
click at [475, 90] on input "Select an option" at bounding box center [473, 89] width 12 height 12
click at [553, 129] on span "Select an option" at bounding box center [552, 125] width 12 height 12
click at [553, 129] on input "Select an option" at bounding box center [552, 125] width 12 height 12
click at [479, 157] on span "Select an option" at bounding box center [473, 161] width 12 height 12
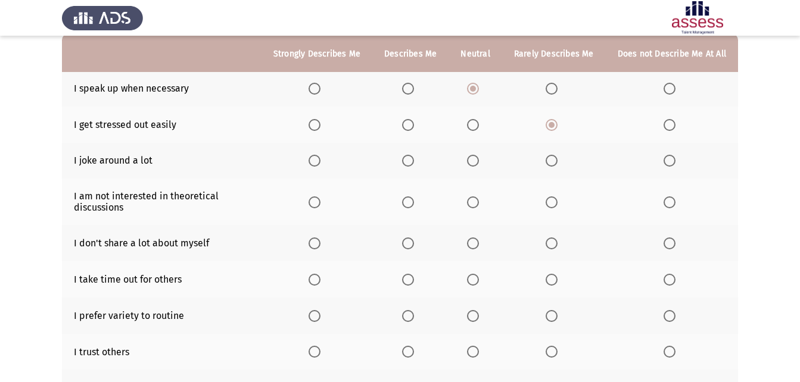
click at [479, 157] on input "Select an option" at bounding box center [473, 161] width 12 height 12
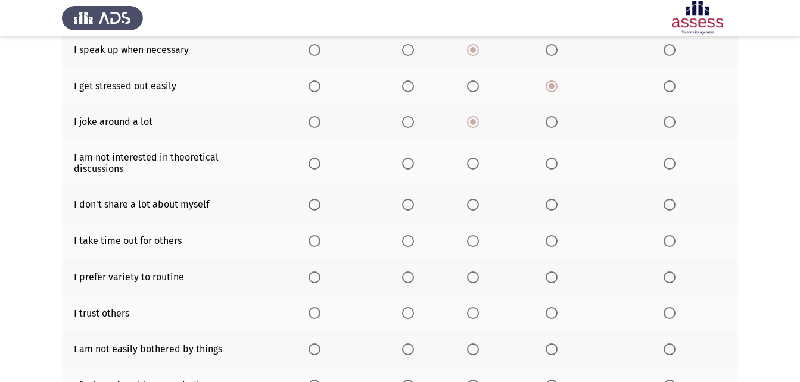
scroll to position [179, 0]
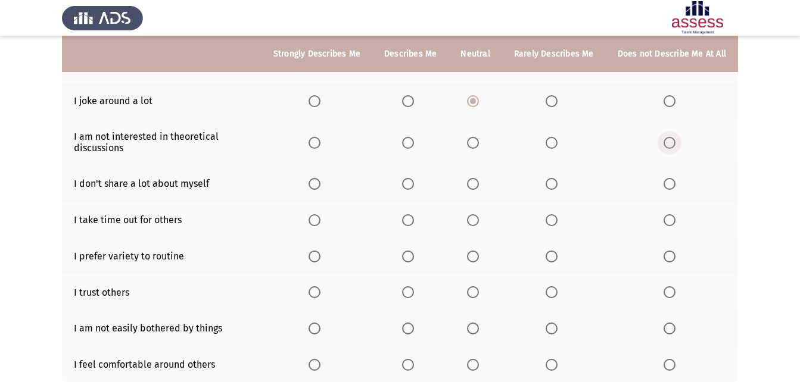
click at [665, 141] on span "Select an option" at bounding box center [670, 143] width 12 height 12
click at [665, 141] on input "Select an option" at bounding box center [670, 143] width 12 height 12
click at [320, 182] on span "Select an option" at bounding box center [315, 184] width 12 height 12
click at [320, 182] on input "Select an option" at bounding box center [315, 184] width 12 height 12
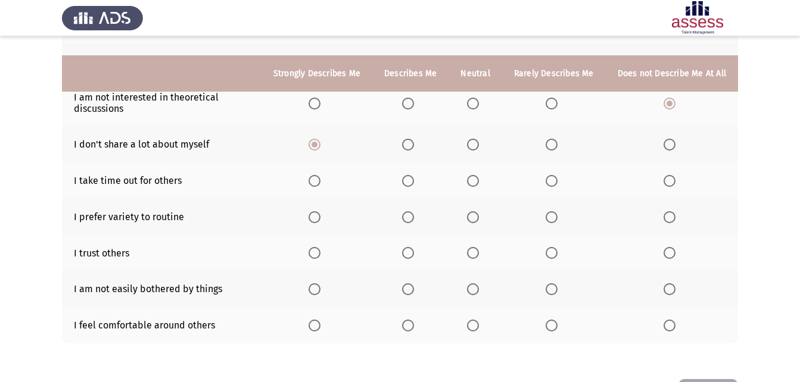
scroll to position [238, 0]
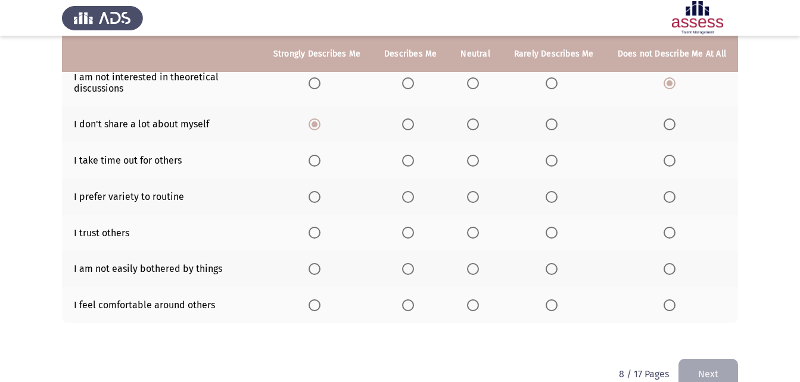
click at [419, 163] on label "Select an option" at bounding box center [410, 161] width 17 height 12
click at [414, 163] on input "Select an option" at bounding box center [408, 161] width 12 height 12
click at [482, 204] on th at bounding box center [475, 197] width 53 height 36
click at [479, 201] on span "Select an option" at bounding box center [473, 197] width 12 height 12
click at [479, 201] on input "Select an option" at bounding box center [473, 197] width 12 height 12
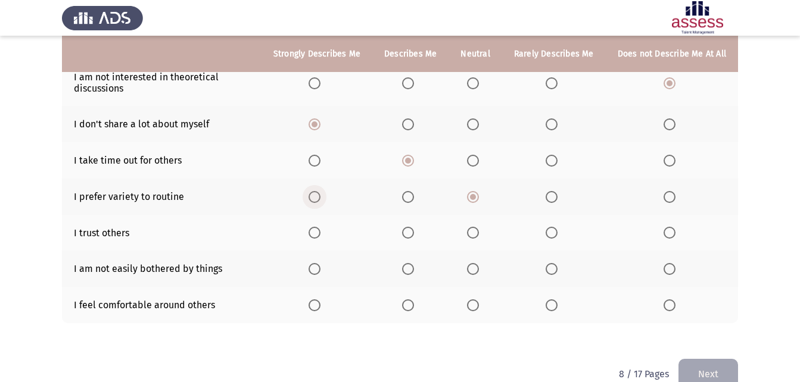
click at [317, 197] on span "Select an option" at bounding box center [315, 197] width 12 height 12
click at [317, 197] on input "Select an option" at bounding box center [315, 197] width 12 height 12
click at [315, 231] on span "Select an option" at bounding box center [315, 233] width 12 height 12
click at [315, 231] on input "Select an option" at bounding box center [315, 233] width 12 height 12
click at [479, 270] on span "Select an option" at bounding box center [473, 269] width 12 height 12
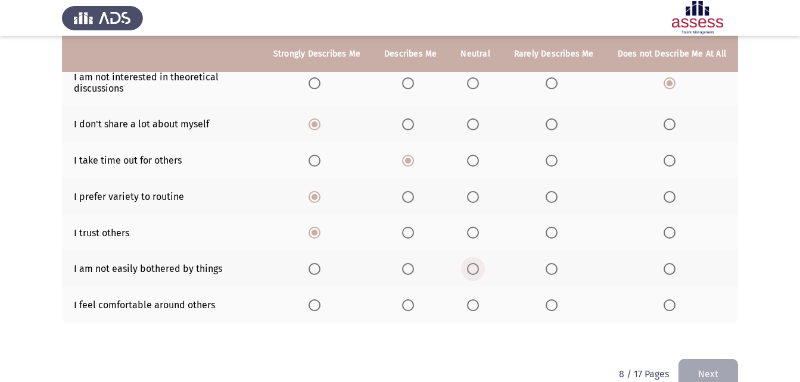
click at [479, 270] on input "Select an option" at bounding box center [473, 269] width 12 height 12
click at [478, 307] on span "Select an option" at bounding box center [473, 306] width 12 height 12
click at [478, 307] on input "Select an option" at bounding box center [473, 306] width 12 height 12
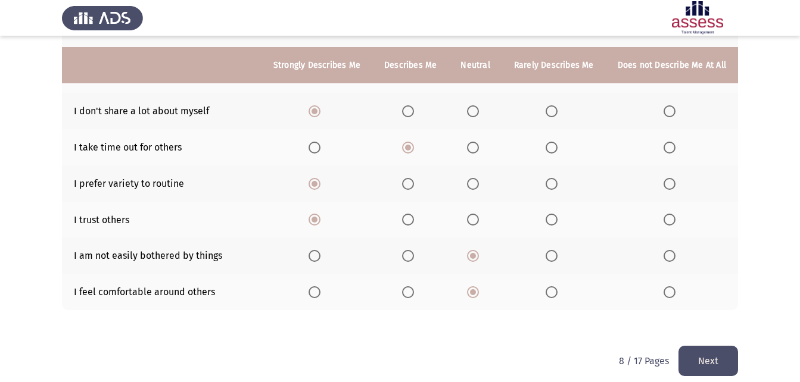
scroll to position [263, 0]
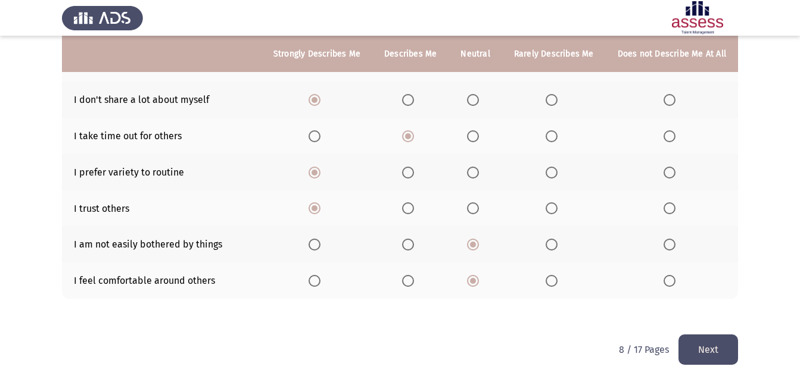
click at [708, 346] on button "Next" at bounding box center [709, 350] width 60 height 30
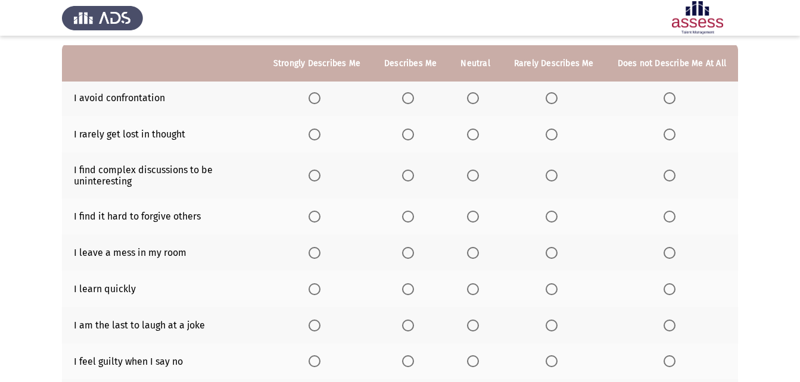
scroll to position [119, 0]
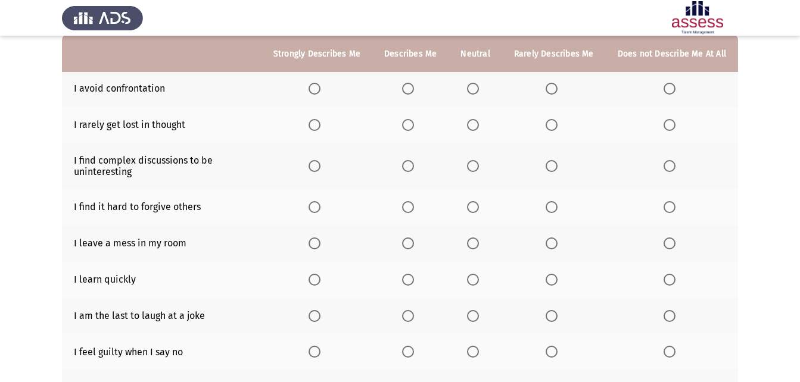
click at [477, 83] on span "Select an option" at bounding box center [473, 89] width 12 height 12
click at [477, 83] on input "Select an option" at bounding box center [473, 89] width 12 height 12
click at [471, 129] on span "Select an option" at bounding box center [473, 125] width 12 height 12
click at [471, 129] on input "Select an option" at bounding box center [473, 125] width 12 height 12
click at [550, 165] on span "Select an option" at bounding box center [552, 166] width 12 height 12
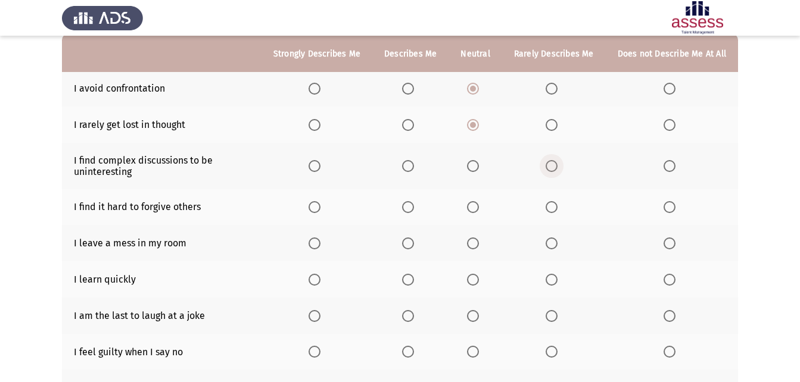
click at [550, 165] on input "Select an option" at bounding box center [552, 166] width 12 height 12
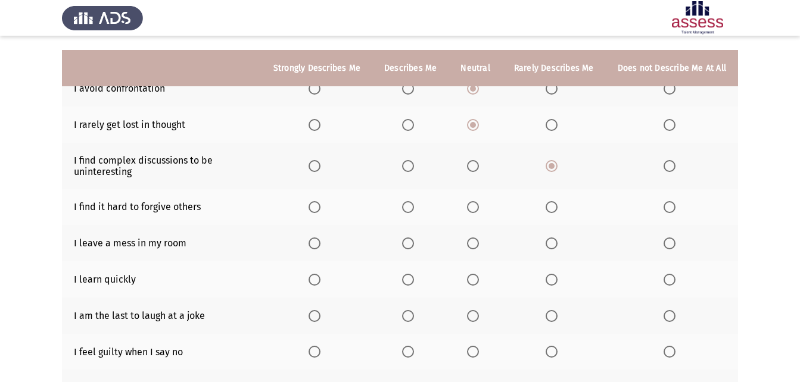
scroll to position [179, 0]
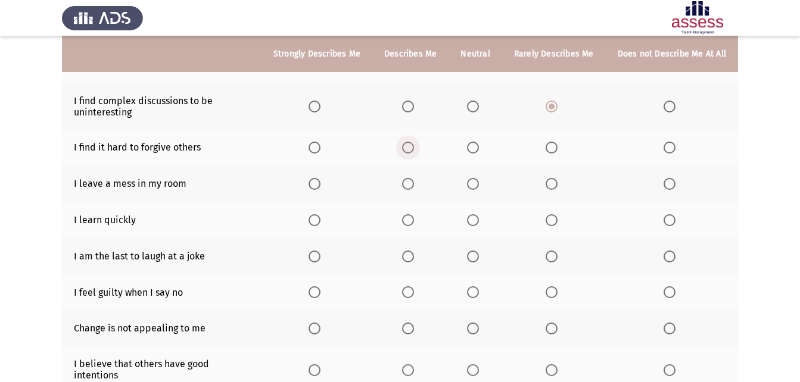
click at [408, 151] on span "Select an option" at bounding box center [408, 148] width 12 height 12
click at [408, 151] on input "Select an option" at bounding box center [408, 148] width 12 height 12
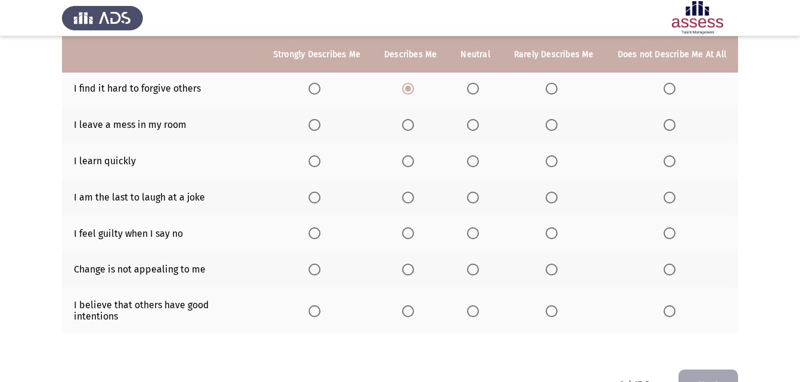
scroll to position [238, 0]
click at [477, 126] on span "Select an option" at bounding box center [473, 125] width 12 height 12
click at [477, 126] on input "Select an option" at bounding box center [473, 125] width 12 height 12
click at [411, 164] on span "Select an option" at bounding box center [408, 161] width 12 height 12
click at [411, 164] on input "Select an option" at bounding box center [408, 161] width 12 height 12
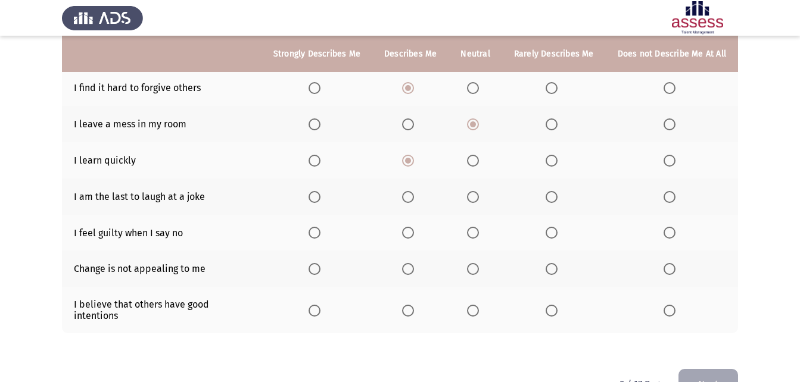
click at [470, 199] on th at bounding box center [475, 197] width 53 height 36
click at [478, 195] on span "Select an option" at bounding box center [473, 197] width 12 height 12
click at [478, 195] on input "Select an option" at bounding box center [473, 197] width 12 height 12
click at [673, 197] on span "Select an option" at bounding box center [670, 197] width 12 height 12
click at [673, 197] on input "Select an option" at bounding box center [670, 197] width 12 height 12
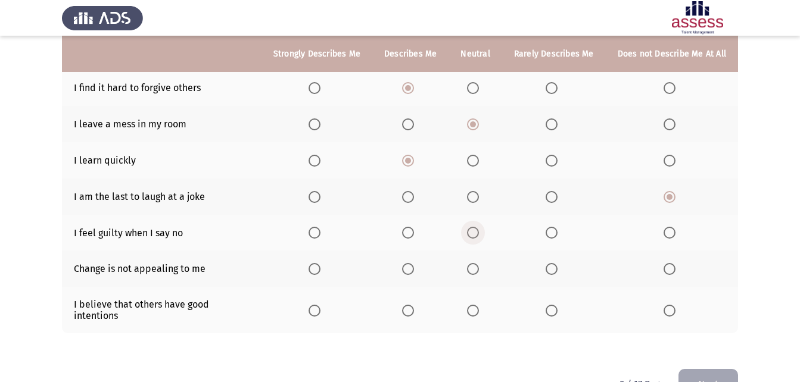
click at [479, 229] on span "Select an option" at bounding box center [473, 233] width 12 height 12
click at [479, 229] on input "Select an option" at bounding box center [473, 233] width 12 height 12
click at [479, 267] on span "Select an option" at bounding box center [473, 269] width 12 height 12
click at [479, 267] on input "Select an option" at bounding box center [473, 269] width 12 height 12
click at [321, 306] on span "Select an option" at bounding box center [315, 311] width 12 height 12
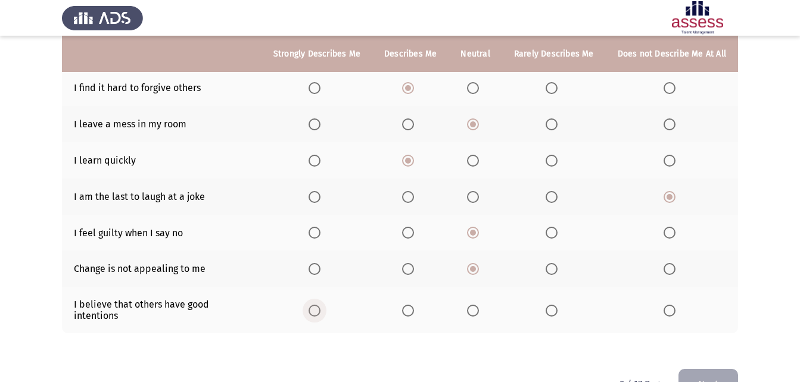
click at [321, 306] on input "Select an option" at bounding box center [315, 311] width 12 height 12
click at [692, 369] on button "Next" at bounding box center [709, 384] width 60 height 30
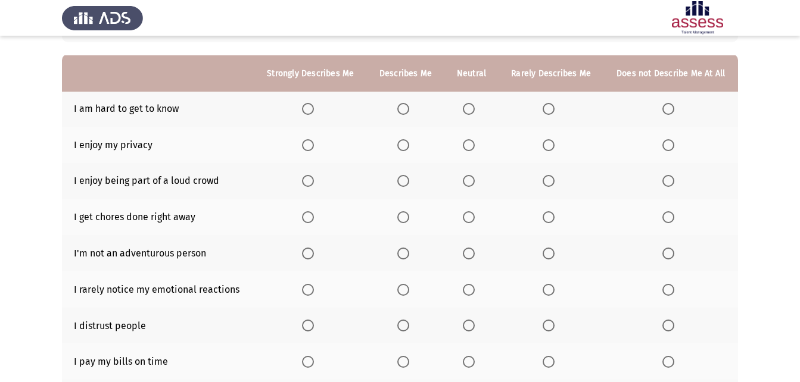
scroll to position [119, 0]
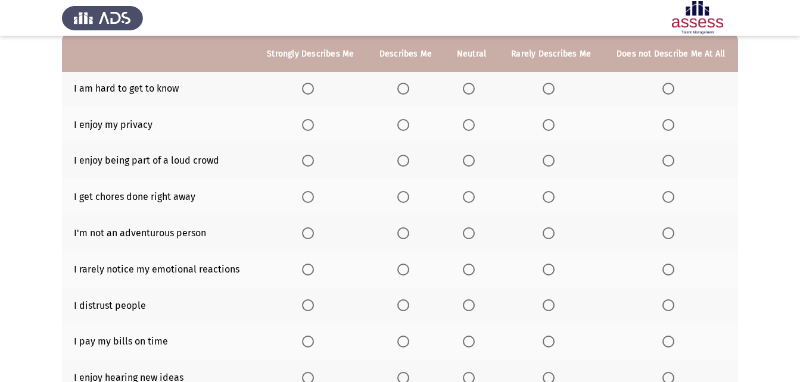
click at [308, 89] on span "Select an option" at bounding box center [308, 89] width 0 height 0
click at [309, 89] on input "Select an option" at bounding box center [308, 89] width 12 height 12
click at [312, 125] on span "Select an option" at bounding box center [308, 125] width 12 height 12
click at [312, 125] on input "Select an option" at bounding box center [308, 125] width 12 height 12
click at [405, 162] on span "Select an option" at bounding box center [403, 161] width 12 height 12
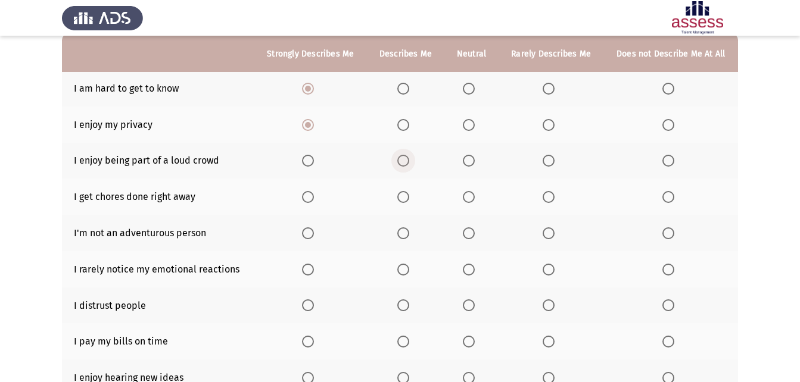
click at [405, 162] on input "Select an option" at bounding box center [403, 161] width 12 height 12
click at [470, 200] on span "Select an option" at bounding box center [469, 197] width 12 height 12
click at [470, 200] on input "Select an option" at bounding box center [469, 197] width 12 height 12
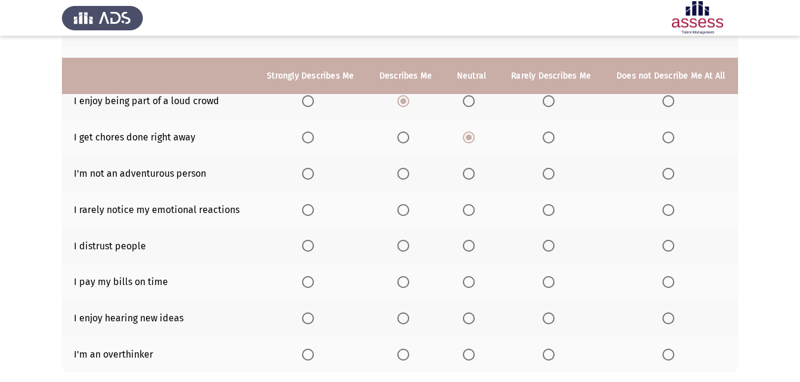
scroll to position [238, 0]
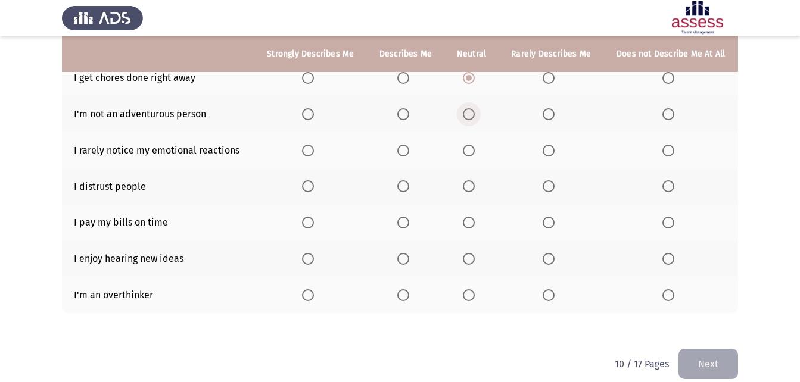
click at [463, 114] on span "Select an option" at bounding box center [469, 114] width 12 height 12
click at [463, 114] on input "Select an option" at bounding box center [469, 114] width 12 height 12
click at [472, 183] on span "Select an option" at bounding box center [469, 187] width 12 height 12
click at [472, 183] on input "Select an option" at bounding box center [469, 187] width 12 height 12
click at [466, 152] on span "Select an option" at bounding box center [469, 151] width 12 height 12
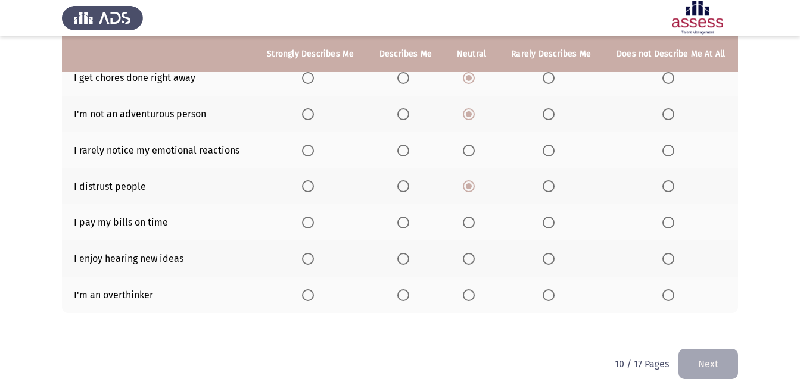
click at [466, 152] on input "Select an option" at bounding box center [469, 151] width 12 height 12
click at [399, 220] on span "Select an option" at bounding box center [403, 223] width 12 height 12
click at [399, 220] on input "Select an option" at bounding box center [403, 223] width 12 height 12
click at [309, 259] on span "Select an option" at bounding box center [308, 259] width 12 height 12
click at [309, 259] on input "Select an option" at bounding box center [308, 259] width 12 height 12
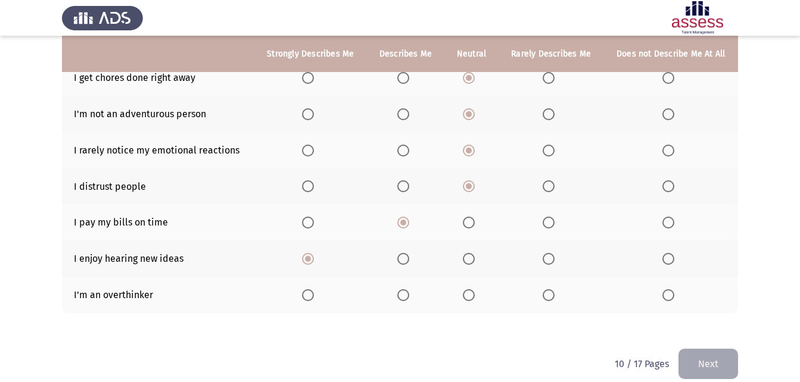
click at [310, 293] on span "Select an option" at bounding box center [308, 296] width 12 height 12
click at [310, 293] on input "Select an option" at bounding box center [308, 296] width 12 height 12
click at [404, 301] on th at bounding box center [405, 295] width 77 height 36
click at [692, 363] on button "Next" at bounding box center [709, 364] width 60 height 30
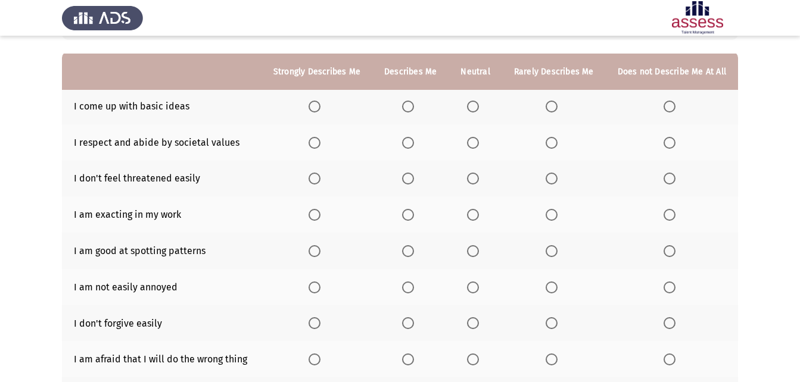
scroll to position [119, 0]
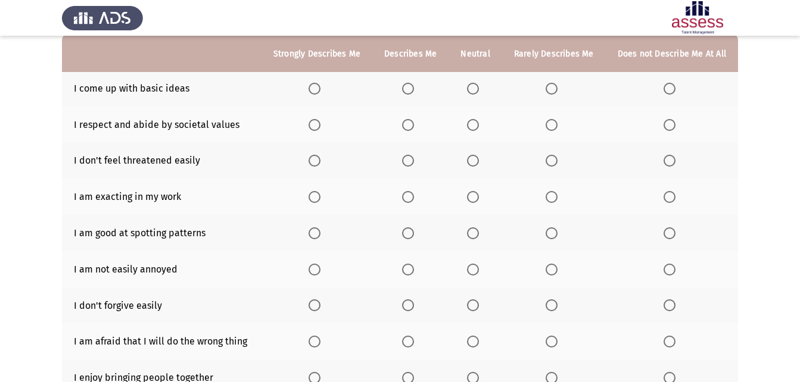
click at [478, 91] on span "Select an option" at bounding box center [473, 89] width 12 height 12
click at [478, 91] on input "Select an option" at bounding box center [473, 89] width 12 height 12
click at [478, 123] on span "Select an option" at bounding box center [473, 125] width 12 height 12
click at [478, 123] on input "Select an option" at bounding box center [473, 125] width 12 height 12
click at [552, 160] on span "Select an option" at bounding box center [552, 161] width 12 height 12
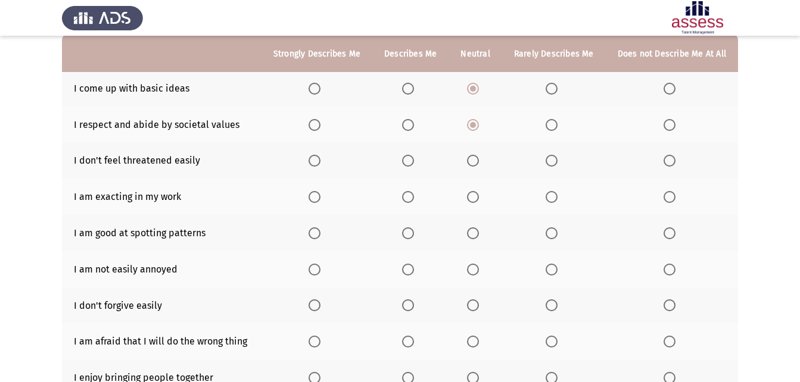
click at [552, 160] on input "Select an option" at bounding box center [552, 161] width 12 height 12
click at [321, 195] on span "Select an option" at bounding box center [315, 197] width 12 height 12
click at [321, 195] on input "Select an option" at bounding box center [315, 197] width 12 height 12
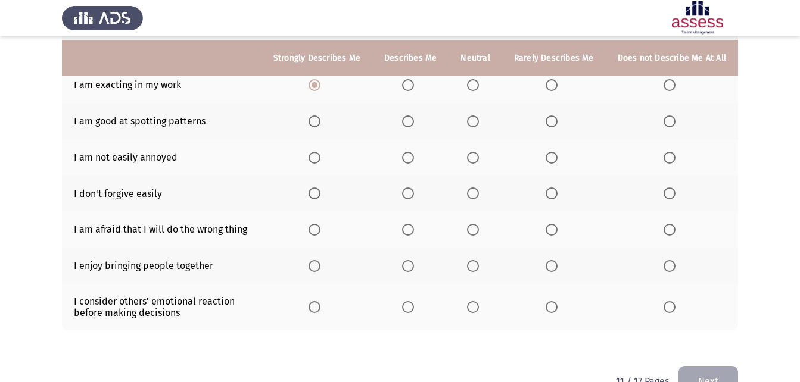
scroll to position [238, 0]
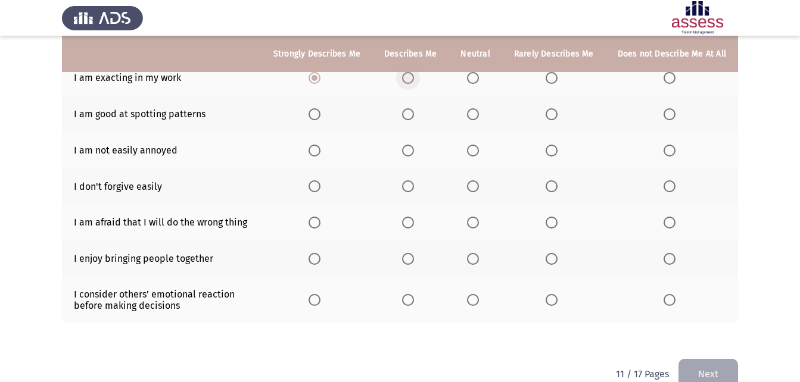
click at [407, 84] on span "Select an option" at bounding box center [408, 78] width 12 height 12
click at [407, 84] on input "Select an option" at bounding box center [408, 78] width 12 height 12
click at [414, 119] on span "Select an option" at bounding box center [408, 114] width 12 height 12
click at [414, 119] on input "Select an option" at bounding box center [408, 114] width 12 height 12
click at [471, 148] on span "Select an option" at bounding box center [473, 151] width 12 height 12
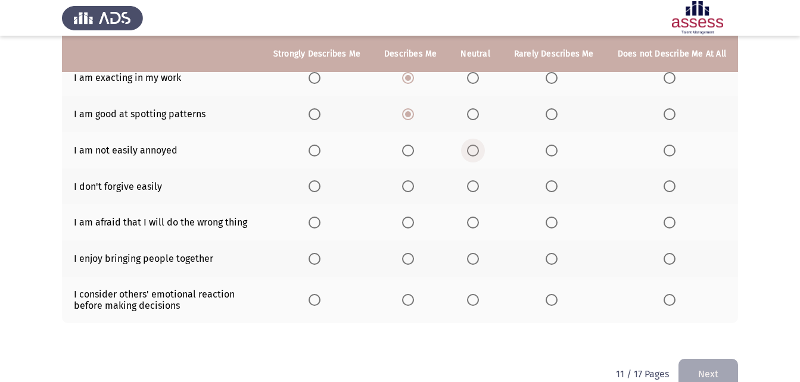
click at [471, 148] on input "Select an option" at bounding box center [473, 151] width 12 height 12
click at [321, 187] on span "Select an option" at bounding box center [315, 187] width 12 height 12
click at [321, 187] on input "Select an option" at bounding box center [315, 187] width 12 height 12
click at [479, 222] on span "Select an option" at bounding box center [473, 223] width 12 height 12
click at [479, 222] on input "Select an option" at bounding box center [473, 223] width 12 height 12
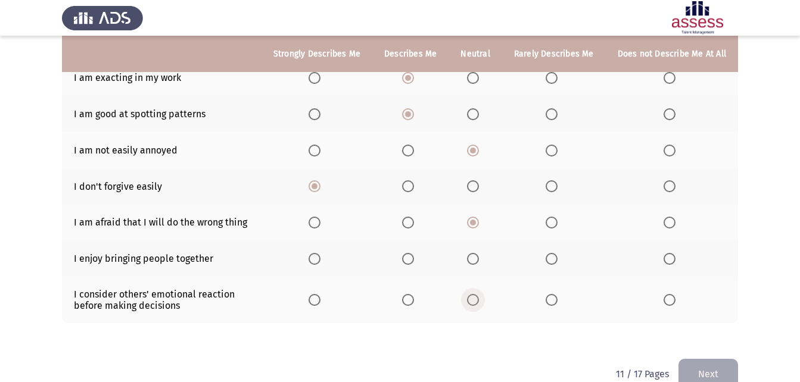
click at [474, 299] on span "Select an option" at bounding box center [473, 300] width 12 height 12
click at [474, 299] on input "Select an option" at bounding box center [473, 300] width 12 height 12
click at [475, 260] on span "Select an option" at bounding box center [473, 259] width 12 height 12
click at [475, 260] on input "Select an option" at bounding box center [473, 259] width 12 height 12
click at [702, 368] on button "Next" at bounding box center [709, 374] width 60 height 30
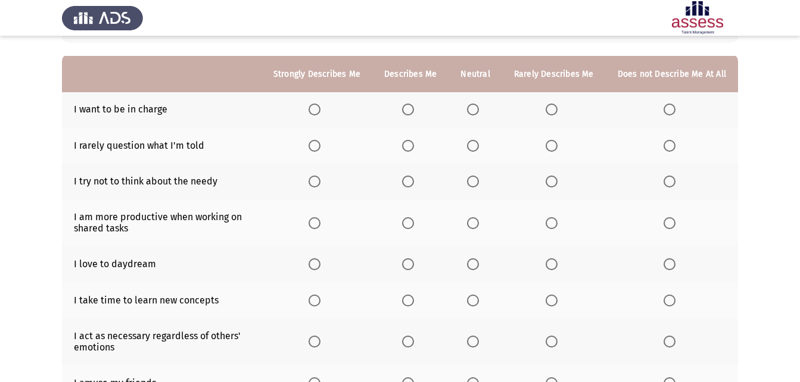
scroll to position [119, 0]
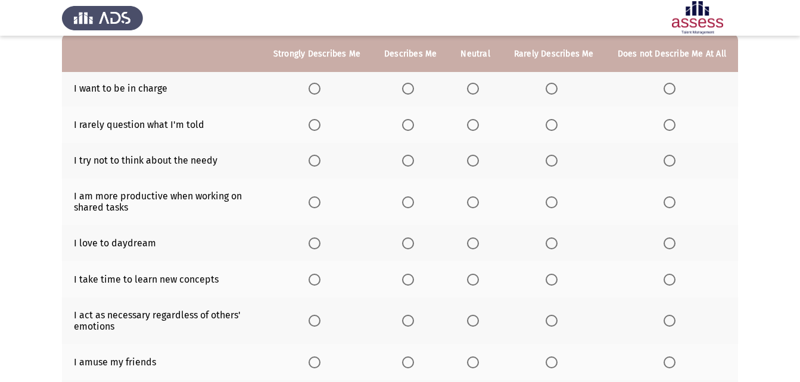
click at [315, 85] on span "Select an option" at bounding box center [315, 89] width 12 height 12
click at [315, 85] on input "Select an option" at bounding box center [315, 89] width 12 height 12
click at [408, 89] on span "Select an option" at bounding box center [408, 89] width 0 height 0
click at [413, 88] on input "Select an option" at bounding box center [408, 89] width 12 height 12
click at [411, 125] on span "Select an option" at bounding box center [408, 125] width 12 height 12
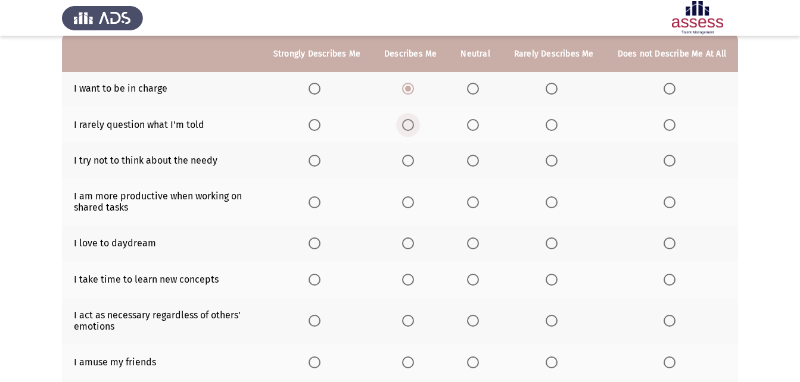
click at [411, 125] on input "Select an option" at bounding box center [408, 125] width 12 height 12
click at [411, 158] on span "Select an option" at bounding box center [408, 161] width 12 height 12
click at [411, 158] on input "Select an option" at bounding box center [408, 161] width 12 height 12
click at [472, 200] on span "Select an option" at bounding box center [473, 203] width 12 height 12
click at [472, 200] on input "Select an option" at bounding box center [473, 203] width 12 height 12
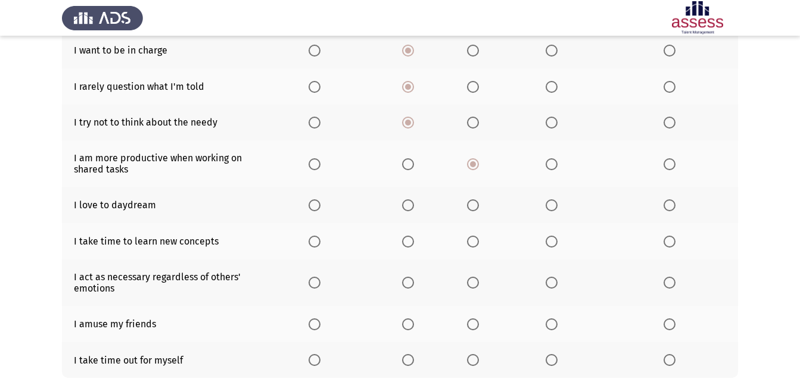
scroll to position [117, 0]
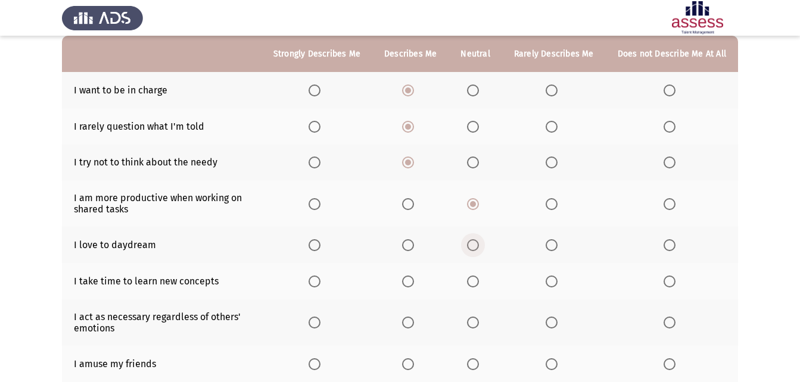
click at [483, 241] on label "Select an option" at bounding box center [475, 245] width 17 height 12
click at [479, 241] on input "Select an option" at bounding box center [473, 245] width 12 height 12
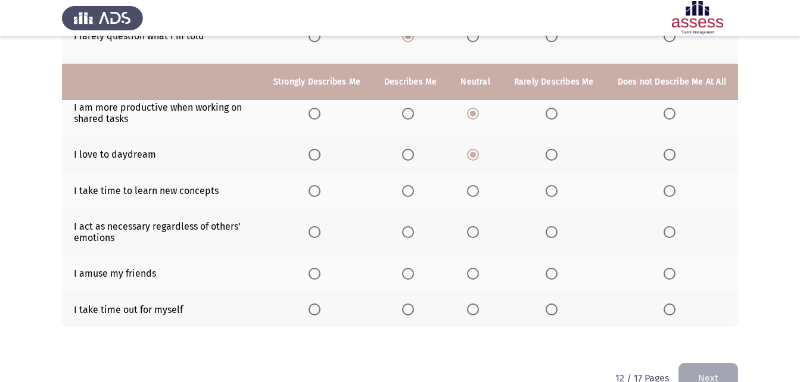
scroll to position [237, 0]
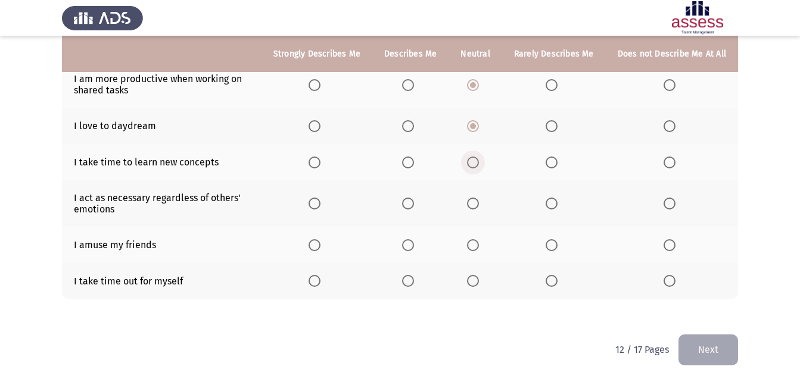
click at [474, 157] on span "Select an option" at bounding box center [473, 163] width 12 height 12
click at [474, 157] on input "Select an option" at bounding box center [473, 163] width 12 height 12
click at [677, 164] on label "Select an option" at bounding box center [672, 163] width 17 height 12
click at [676, 164] on input "Select an option" at bounding box center [670, 163] width 12 height 12
click at [475, 206] on span "Select an option" at bounding box center [473, 204] width 12 height 12
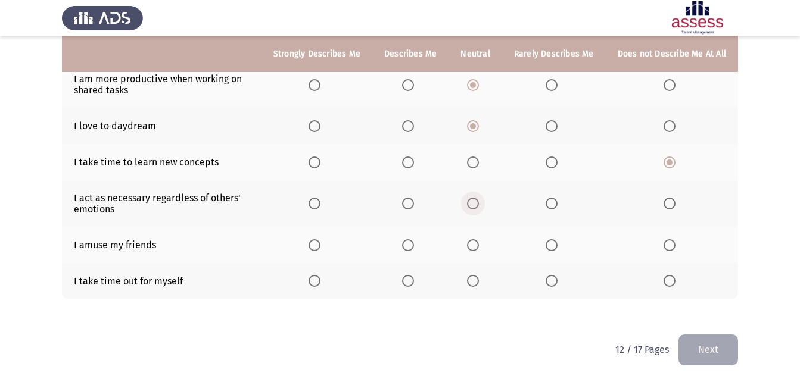
click at [475, 206] on input "Select an option" at bounding box center [473, 204] width 12 height 12
click at [410, 243] on span "Select an option" at bounding box center [408, 245] width 12 height 12
click at [410, 243] on input "Select an option" at bounding box center [408, 245] width 12 height 12
click at [412, 279] on span "Select an option" at bounding box center [408, 281] width 12 height 12
click at [412, 279] on input "Select an option" at bounding box center [408, 281] width 12 height 12
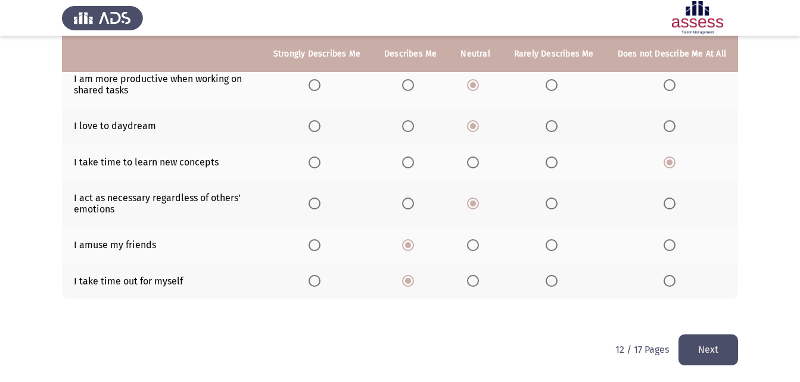
click at [713, 343] on button "Next" at bounding box center [709, 350] width 60 height 30
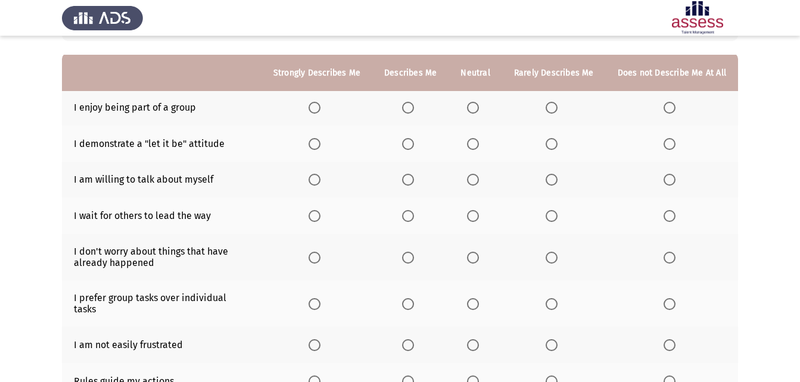
scroll to position [119, 0]
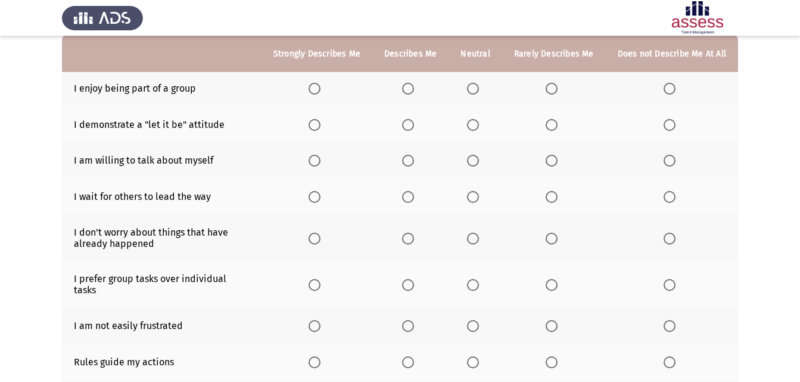
click at [475, 86] on span "Select an option" at bounding box center [473, 89] width 12 height 12
click at [475, 86] on input "Select an option" at bounding box center [473, 89] width 12 height 12
click at [469, 125] on th at bounding box center [475, 125] width 53 height 36
click at [472, 124] on span "Select an option" at bounding box center [473, 125] width 12 height 12
click at [472, 124] on input "Select an option" at bounding box center [473, 125] width 12 height 12
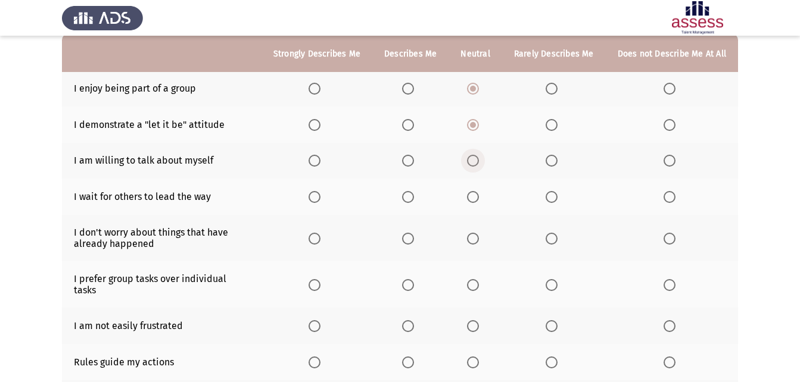
click at [472, 161] on span "Select an option" at bounding box center [473, 161] width 12 height 12
click at [472, 161] on input "Select an option" at bounding box center [473, 161] width 12 height 12
click at [676, 158] on span "Select an option" at bounding box center [670, 161] width 12 height 12
click at [676, 158] on input "Select an option" at bounding box center [670, 161] width 12 height 12
click at [667, 197] on span "Select an option" at bounding box center [670, 197] width 12 height 12
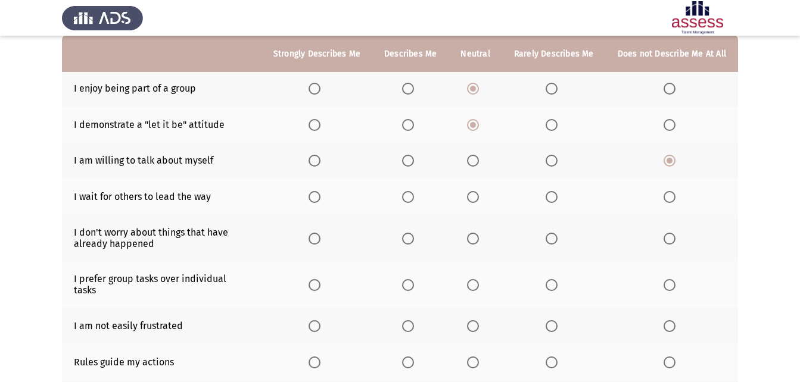
click at [667, 197] on input "Select an option" at bounding box center [670, 197] width 12 height 12
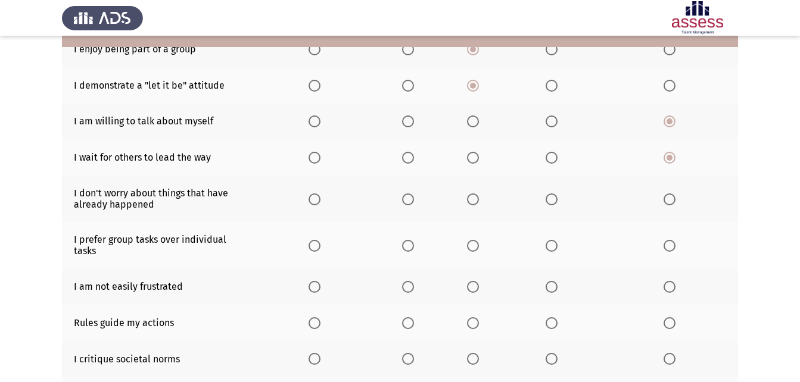
scroll to position [179, 0]
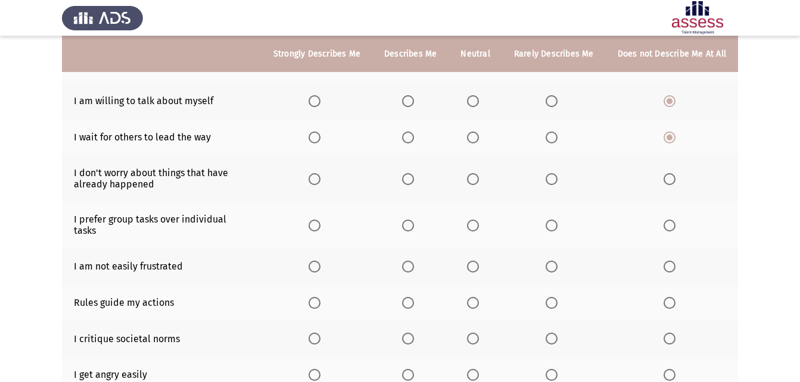
click at [552, 185] on span "Select an option" at bounding box center [552, 179] width 12 height 12
click at [552, 185] on input "Select an option" at bounding box center [552, 179] width 12 height 12
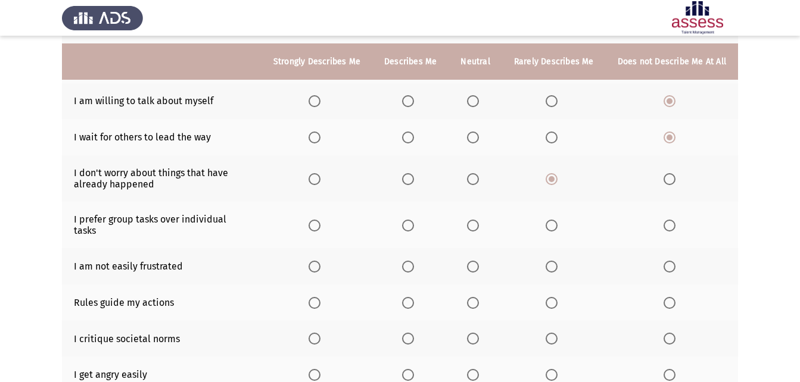
scroll to position [238, 0]
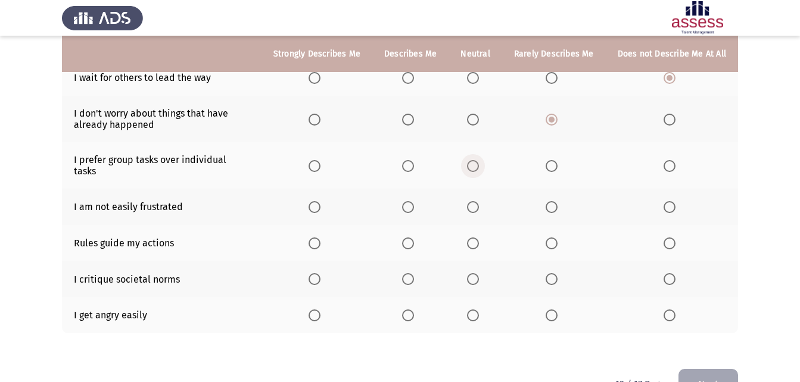
click at [477, 165] on span "Select an option" at bounding box center [473, 166] width 12 height 12
click at [477, 165] on input "Select an option" at bounding box center [473, 166] width 12 height 12
click at [472, 201] on span "Select an option" at bounding box center [473, 207] width 12 height 12
click at [472, 201] on input "Select an option" at bounding box center [473, 207] width 12 height 12
click at [414, 238] on span "Select an option" at bounding box center [408, 244] width 12 height 12
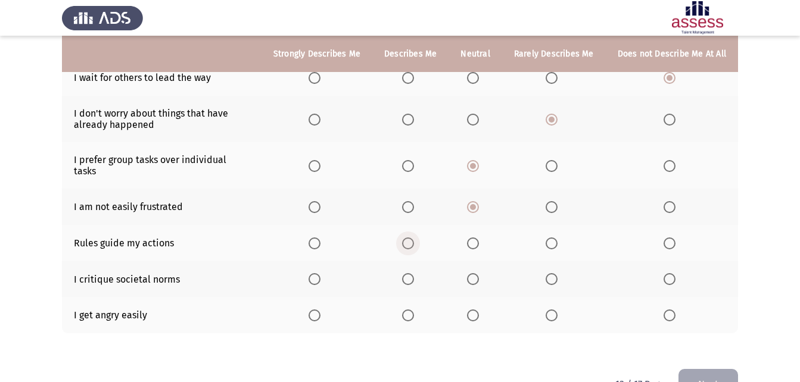
click at [414, 238] on input "Select an option" at bounding box center [408, 244] width 12 height 12
click at [479, 273] on span "Select an option" at bounding box center [473, 279] width 12 height 12
click at [479, 273] on input "Select an option" at bounding box center [473, 279] width 12 height 12
click at [558, 310] on span "Select an option" at bounding box center [552, 316] width 12 height 12
click at [558, 310] on input "Select an option" at bounding box center [552, 316] width 12 height 12
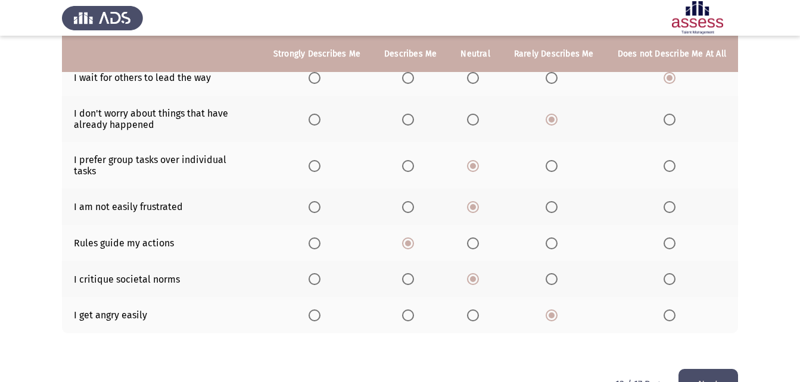
click at [688, 369] on button "Next" at bounding box center [709, 384] width 60 height 30
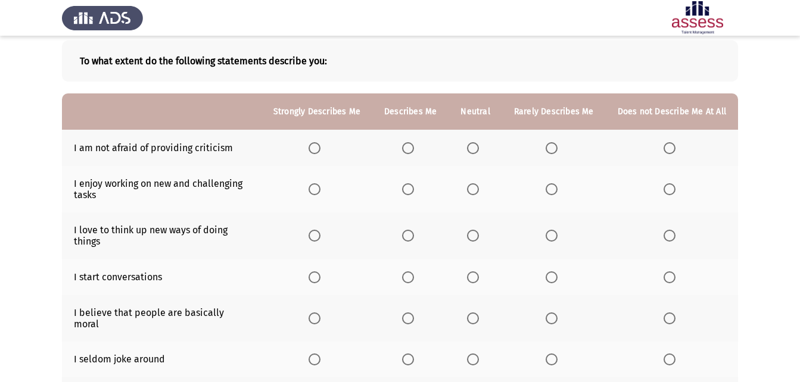
scroll to position [119, 0]
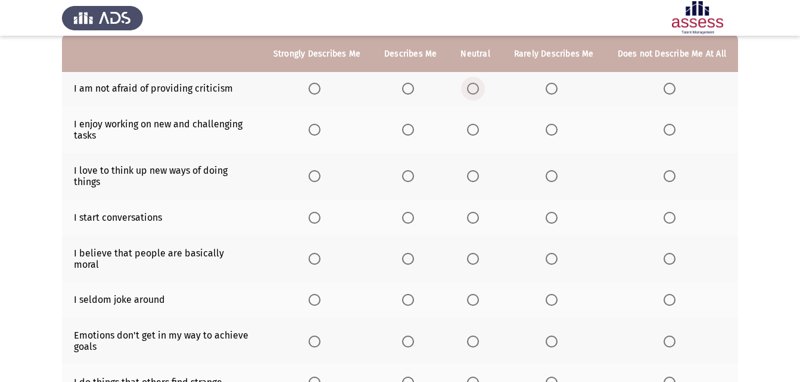
click at [471, 88] on span "Select an option" at bounding box center [473, 89] width 12 height 12
click at [471, 88] on input "Select an option" at bounding box center [473, 89] width 12 height 12
click at [317, 127] on span "Select an option" at bounding box center [315, 130] width 12 height 12
click at [317, 127] on input "Select an option" at bounding box center [315, 130] width 12 height 12
click at [319, 176] on span "Select an option" at bounding box center [315, 176] width 12 height 12
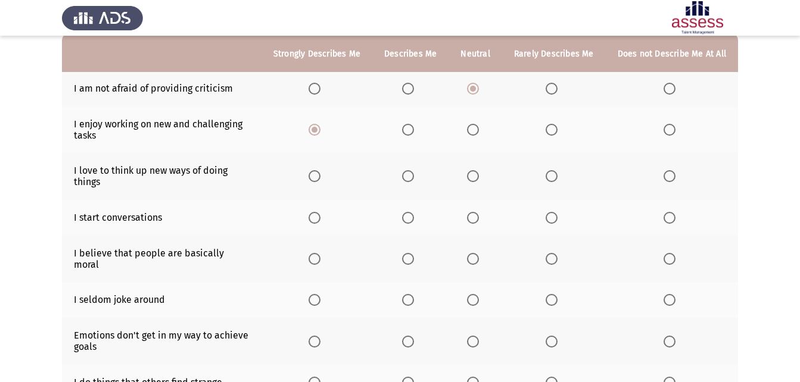
click at [319, 176] on input "Select an option" at bounding box center [315, 176] width 12 height 12
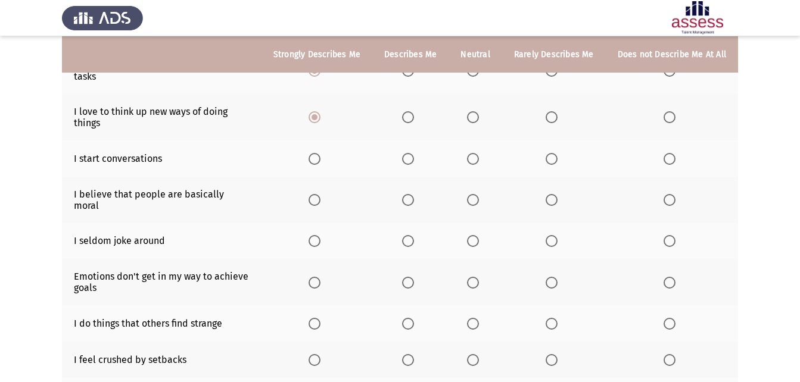
scroll to position [179, 0]
click at [318, 158] on span "Select an option" at bounding box center [315, 159] width 12 height 12
click at [318, 158] on input "Select an option" at bounding box center [315, 159] width 12 height 12
click at [469, 194] on th at bounding box center [475, 199] width 53 height 46
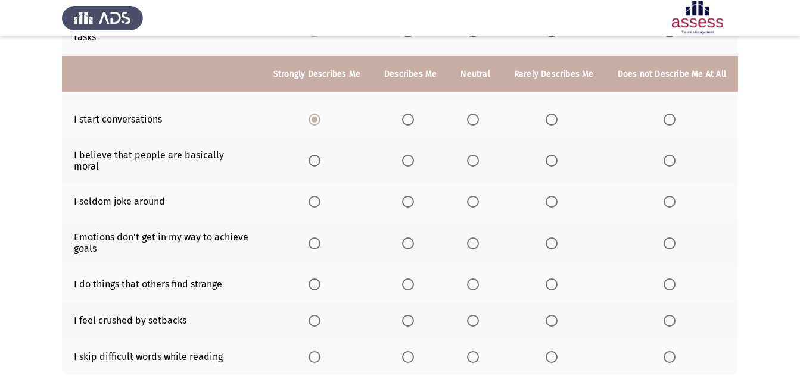
scroll to position [238, 0]
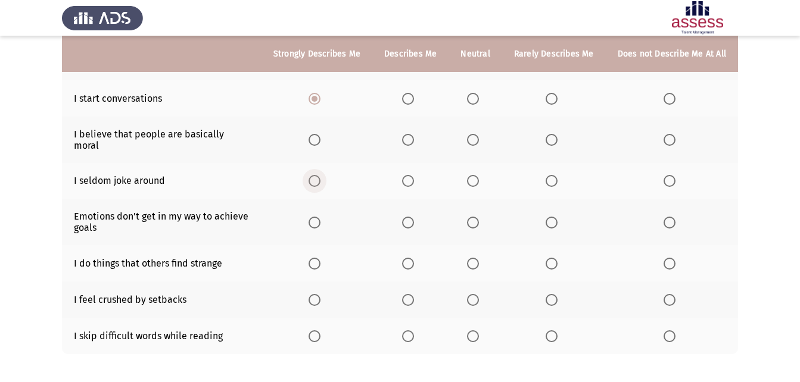
click at [315, 181] on span "Select an option" at bounding box center [315, 181] width 0 height 0
click at [321, 175] on input "Select an option" at bounding box center [315, 181] width 12 height 12
click at [410, 175] on span "Select an option" at bounding box center [408, 181] width 12 height 12
click at [410, 175] on input "Select an option" at bounding box center [408, 181] width 12 height 12
click at [469, 214] on th at bounding box center [475, 222] width 53 height 46
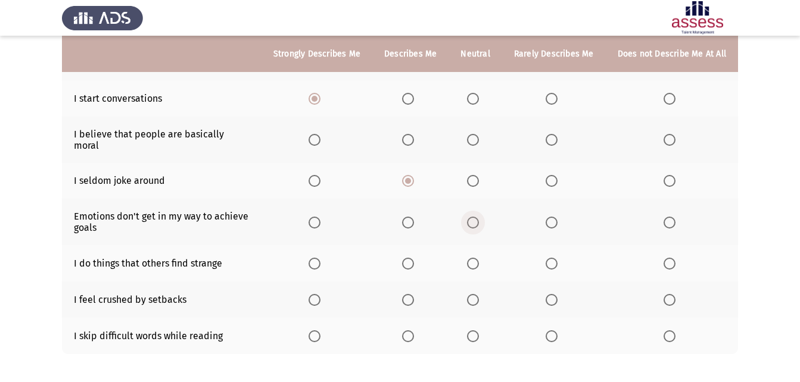
click at [475, 217] on span "Select an option" at bounding box center [473, 223] width 12 height 12
click at [475, 217] on input "Select an option" at bounding box center [473, 223] width 12 height 12
click at [321, 258] on span "Select an option" at bounding box center [315, 264] width 12 height 12
click at [321, 258] on input "Select an option" at bounding box center [315, 264] width 12 height 12
click at [475, 294] on span "Select an option" at bounding box center [473, 300] width 12 height 12
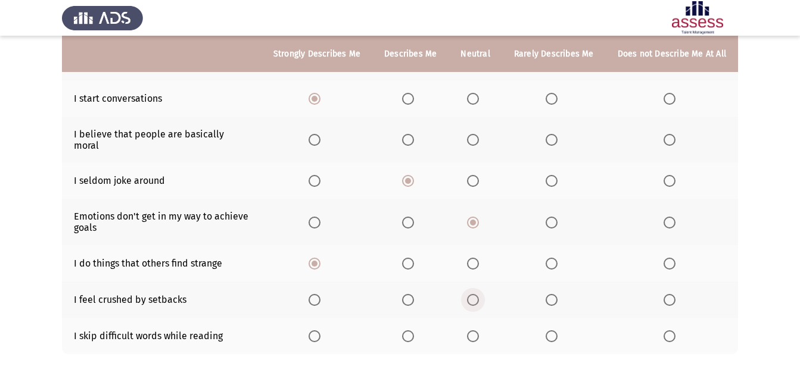
click at [475, 294] on input "Select an option" at bounding box center [473, 300] width 12 height 12
click at [553, 331] on span "Select an option" at bounding box center [552, 337] width 12 height 12
click at [553, 331] on input "Select an option" at bounding box center [552, 337] width 12 height 12
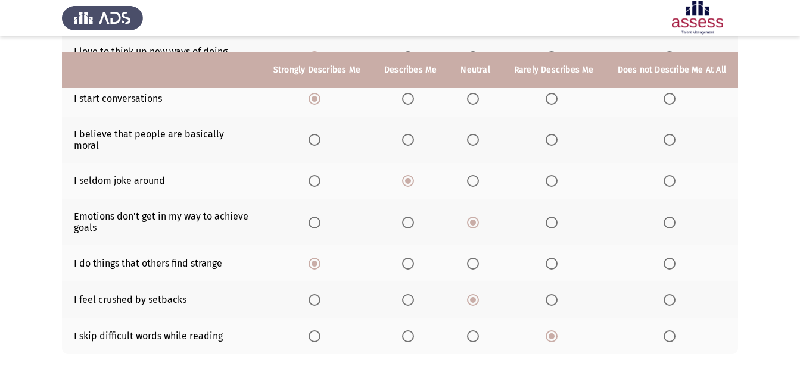
scroll to position [283, 0]
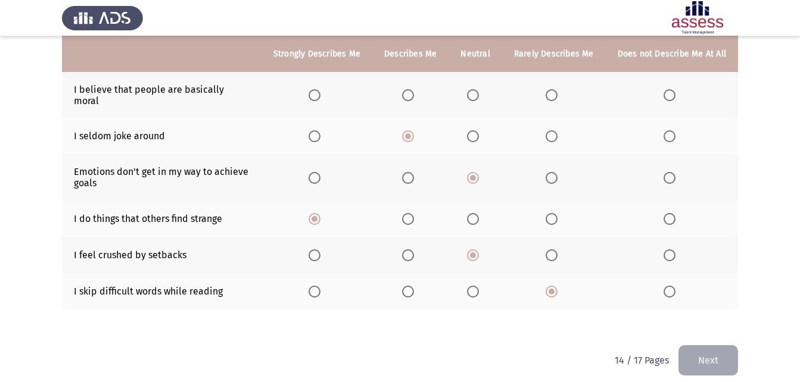
click at [696, 346] on button "Next" at bounding box center [709, 361] width 60 height 30
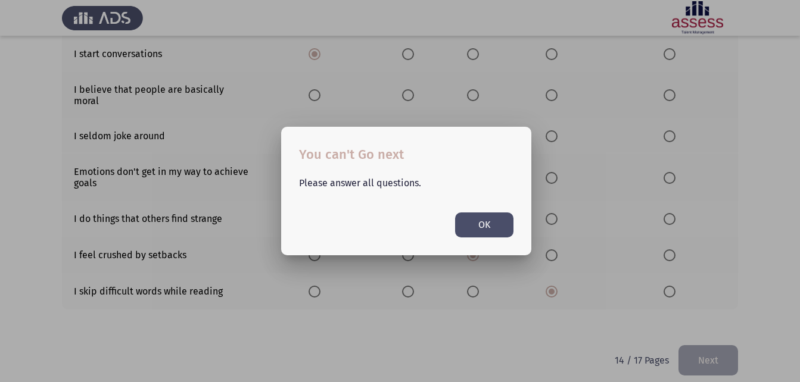
scroll to position [0, 0]
click at [556, 309] on div at bounding box center [400, 191] width 800 height 382
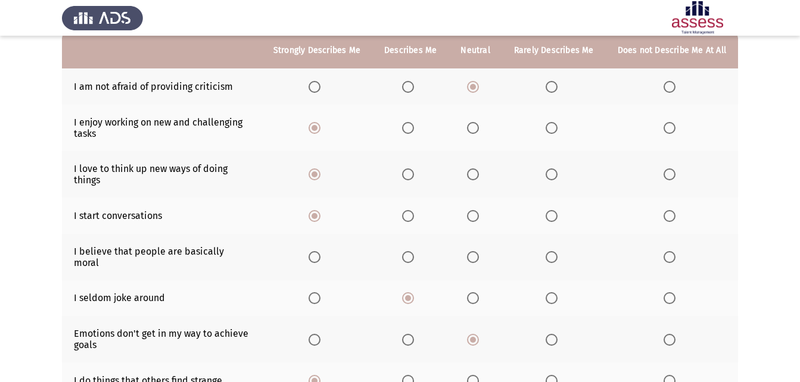
scroll to position [104, 0]
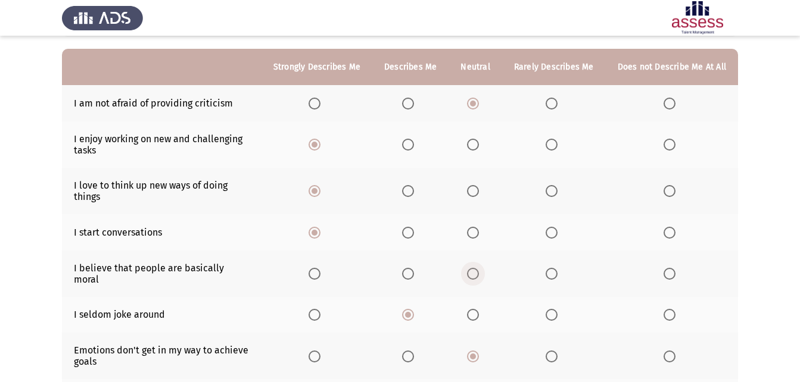
click at [478, 268] on span "Select an option" at bounding box center [473, 274] width 12 height 12
click at [478, 268] on input "Select an option" at bounding box center [473, 274] width 12 height 12
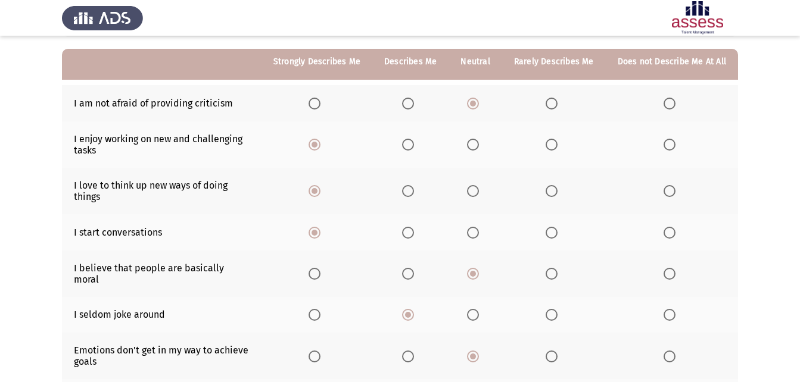
scroll to position [283, 0]
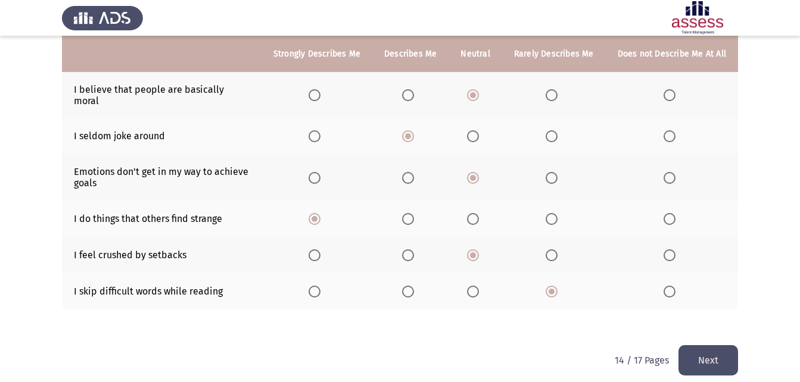
click at [695, 347] on button "Next" at bounding box center [709, 361] width 60 height 30
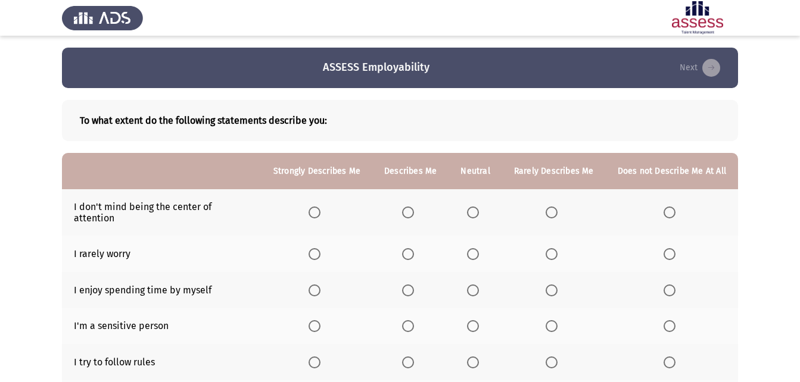
scroll to position [60, 0]
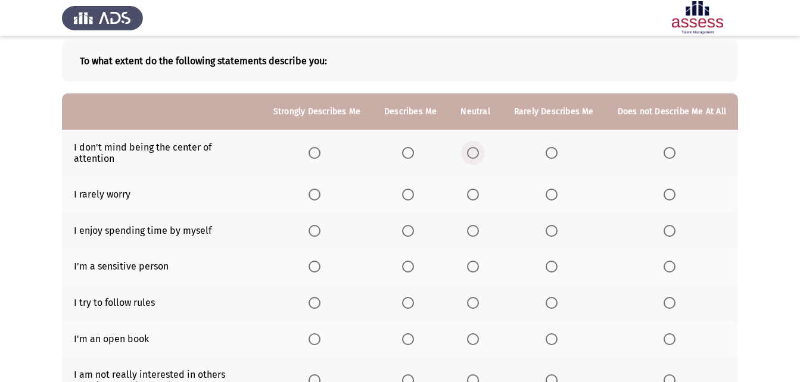
click at [474, 151] on span "Select an option" at bounding box center [473, 153] width 12 height 12
click at [474, 151] on input "Select an option" at bounding box center [473, 153] width 12 height 12
click at [552, 147] on span "Select an option" at bounding box center [552, 153] width 12 height 12
click at [552, 147] on input "Select an option" at bounding box center [552, 153] width 12 height 12
click at [474, 189] on span "Select an option" at bounding box center [473, 195] width 12 height 12
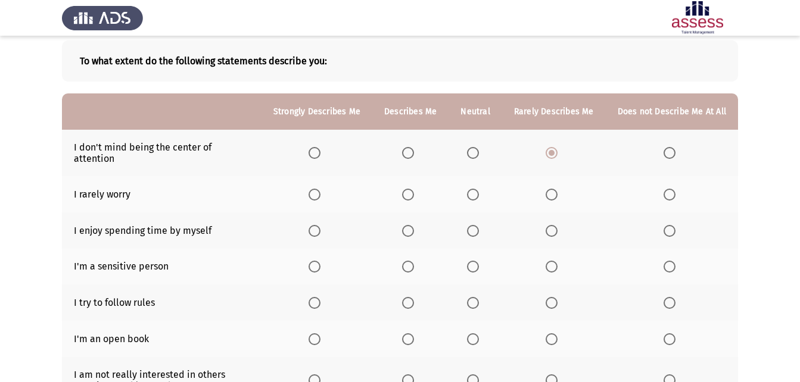
click at [474, 189] on input "Select an option" at bounding box center [473, 195] width 12 height 12
click at [321, 225] on span "Select an option" at bounding box center [315, 231] width 12 height 12
click at [321, 225] on input "Select an option" at bounding box center [315, 231] width 12 height 12
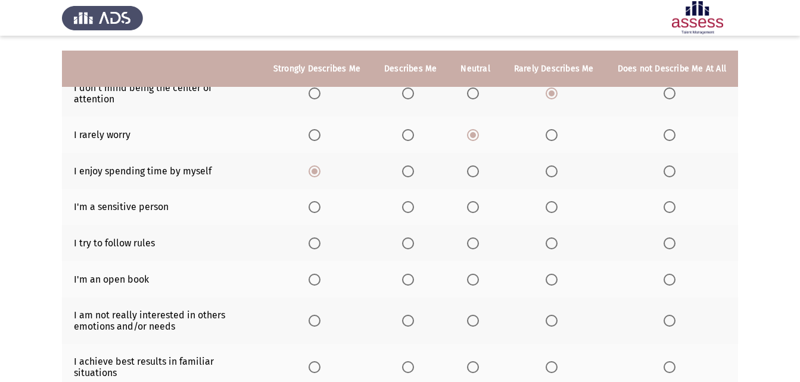
scroll to position [179, 0]
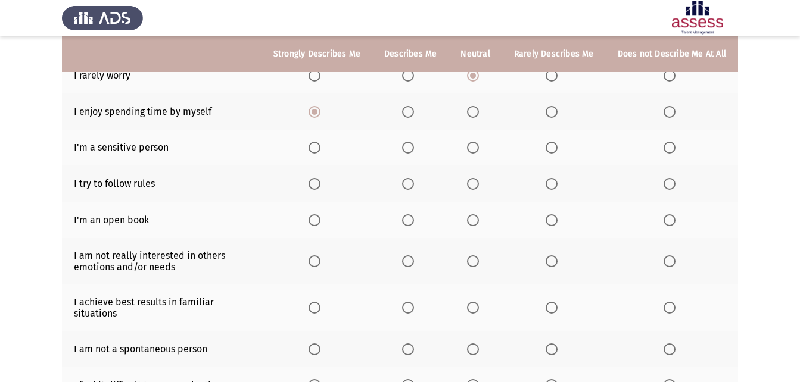
click at [479, 142] on span "Select an option" at bounding box center [473, 148] width 12 height 12
click at [479, 142] on input "Select an option" at bounding box center [473, 148] width 12 height 12
click at [414, 178] on span "Select an option" at bounding box center [408, 184] width 12 height 12
click at [414, 178] on input "Select an option" at bounding box center [408, 184] width 12 height 12
click at [474, 214] on span "Select an option" at bounding box center [473, 220] width 12 height 12
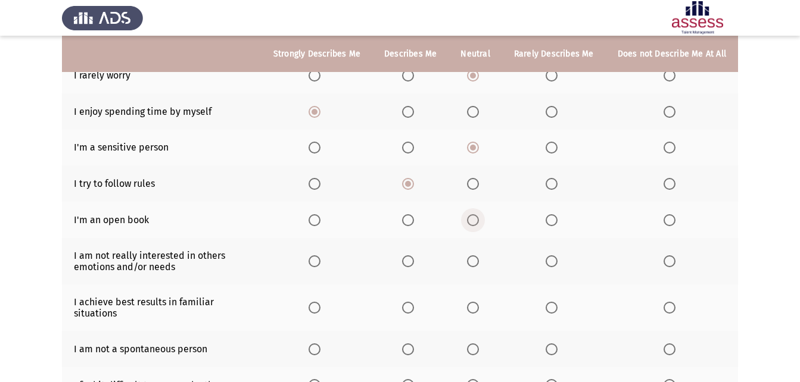
click at [474, 214] on input "Select an option" at bounding box center [473, 220] width 12 height 12
click at [414, 214] on span "Select an option" at bounding box center [408, 220] width 12 height 12
click at [414, 214] on input "Select an option" at bounding box center [408, 220] width 12 height 12
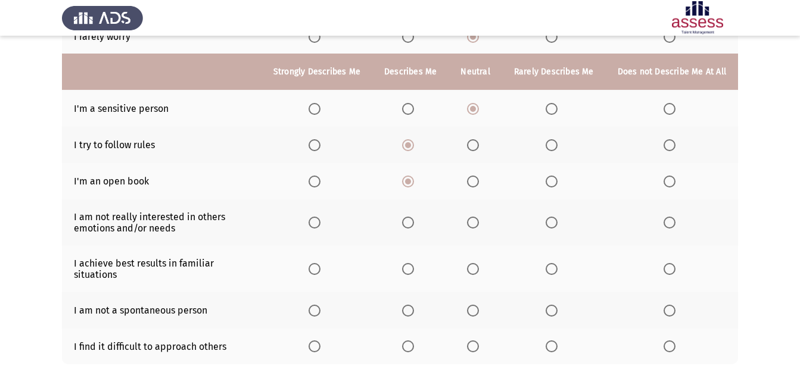
scroll to position [238, 0]
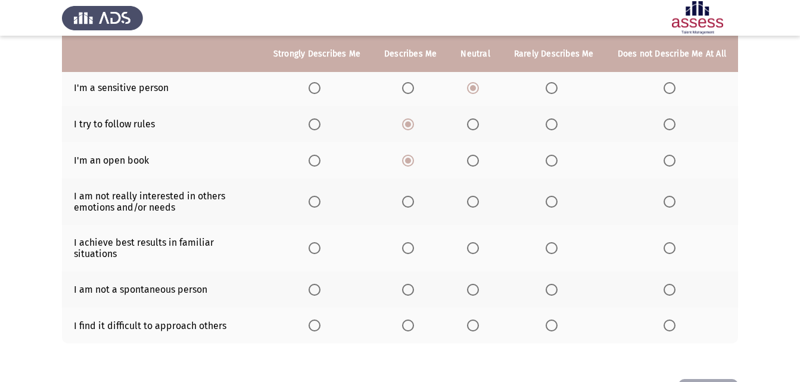
click at [479, 196] on span "Select an option" at bounding box center [473, 202] width 12 height 12
click at [479, 196] on input "Select an option" at bounding box center [473, 202] width 12 height 12
click at [408, 248] on span "Select an option" at bounding box center [408, 248] width 0 height 0
click at [412, 242] on input "Select an option" at bounding box center [408, 248] width 12 height 12
click at [471, 284] on span "Select an option" at bounding box center [473, 290] width 12 height 12
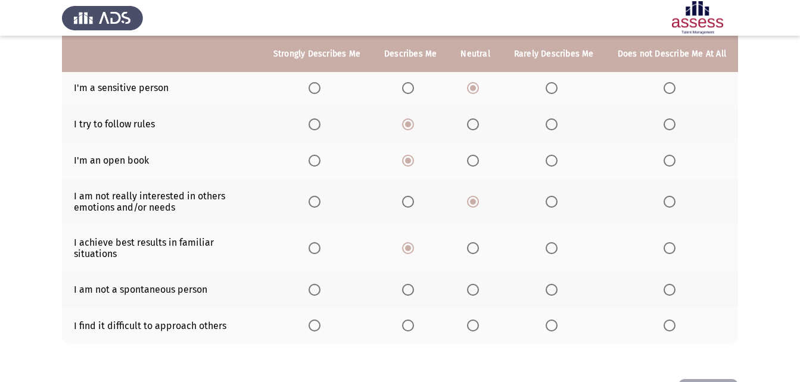
click at [471, 284] on input "Select an option" at bounding box center [473, 290] width 12 height 12
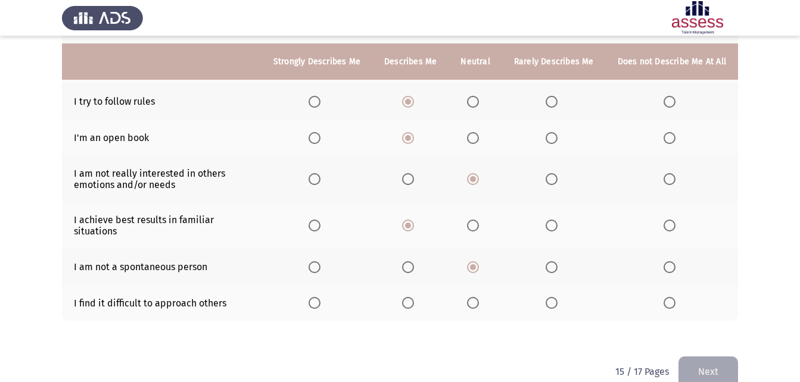
scroll to position [273, 0]
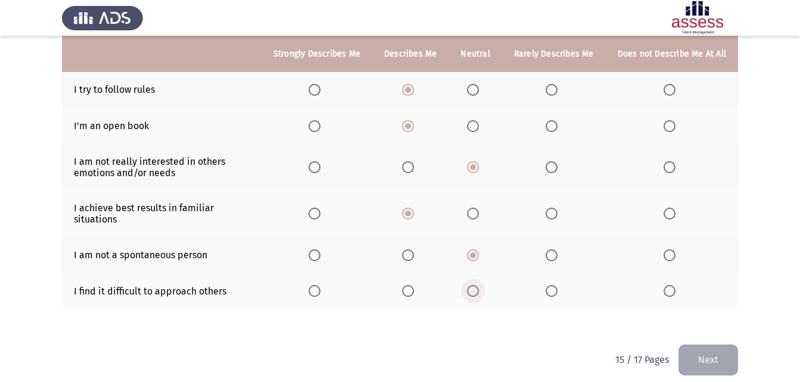
drag, startPoint x: 470, startPoint y: 283, endPoint x: 551, endPoint y: 306, distance: 84.1
click at [472, 289] on th at bounding box center [475, 291] width 53 height 36
click at [474, 285] on span "Select an option" at bounding box center [473, 291] width 12 height 12
click at [474, 285] on input "Select an option" at bounding box center [473, 291] width 12 height 12
click at [704, 360] on button "Next" at bounding box center [709, 360] width 60 height 30
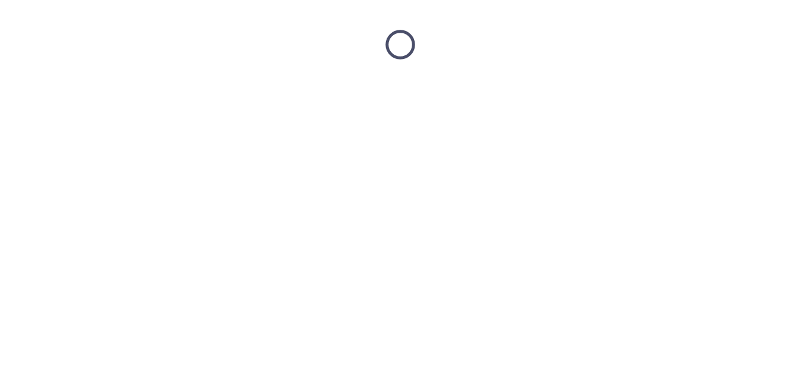
scroll to position [0, 0]
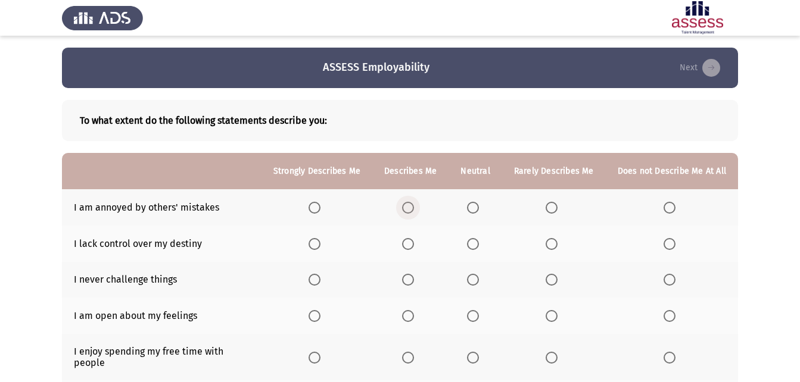
click at [407, 205] on span "Select an option" at bounding box center [408, 208] width 12 height 12
click at [407, 205] on input "Select an option" at bounding box center [408, 208] width 12 height 12
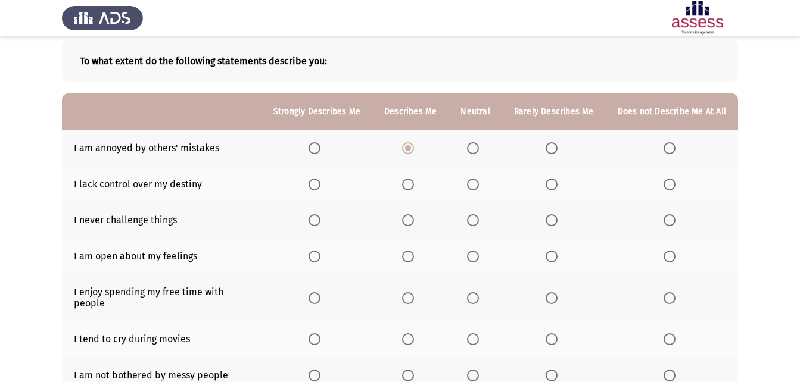
scroll to position [119, 0]
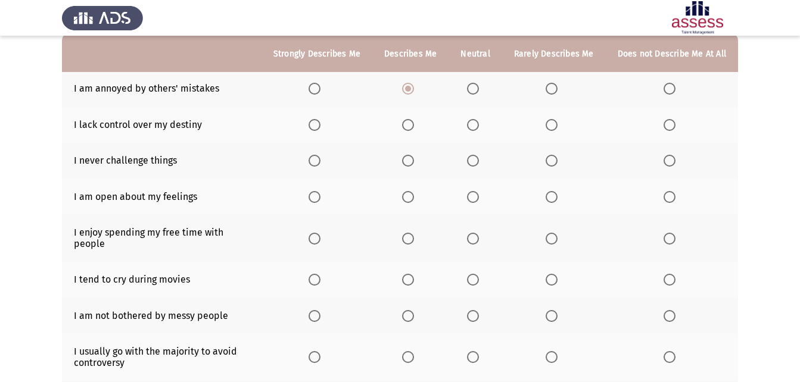
click at [479, 120] on span "Select an option" at bounding box center [473, 125] width 12 height 12
click at [479, 120] on input "Select an option" at bounding box center [473, 125] width 12 height 12
click at [666, 161] on span "Select an option" at bounding box center [670, 161] width 12 height 12
click at [666, 161] on input "Select an option" at bounding box center [670, 161] width 12 height 12
click at [474, 197] on span "Select an option" at bounding box center [473, 197] width 12 height 12
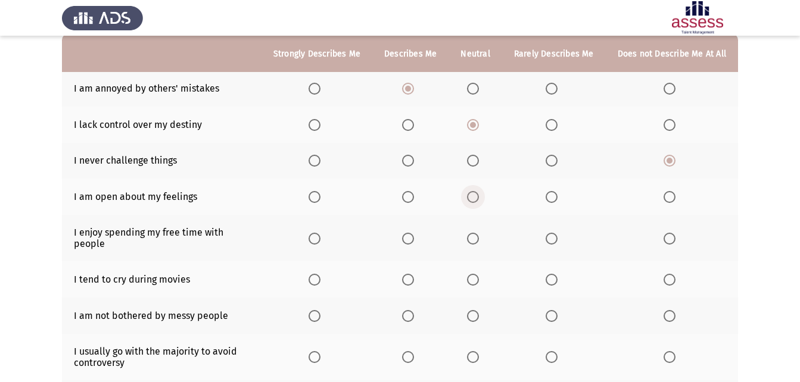
click at [474, 197] on input "Select an option" at bounding box center [473, 197] width 12 height 12
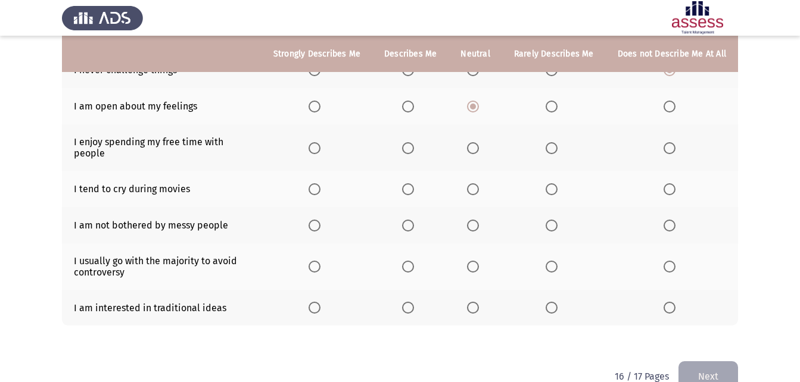
scroll to position [226, 0]
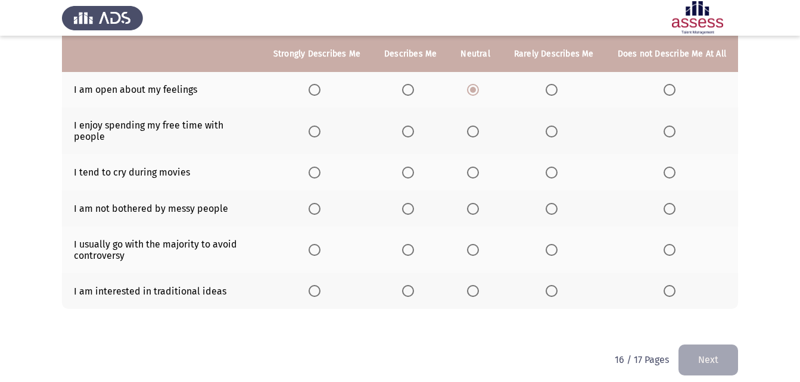
click at [474, 126] on span "Select an option" at bounding box center [473, 132] width 12 height 12
click at [474, 126] on input "Select an option" at bounding box center [473, 132] width 12 height 12
click at [414, 167] on span "Select an option" at bounding box center [408, 173] width 12 height 12
click at [414, 167] on input "Select an option" at bounding box center [408, 173] width 12 height 12
click at [479, 203] on span "Select an option" at bounding box center [473, 209] width 12 height 12
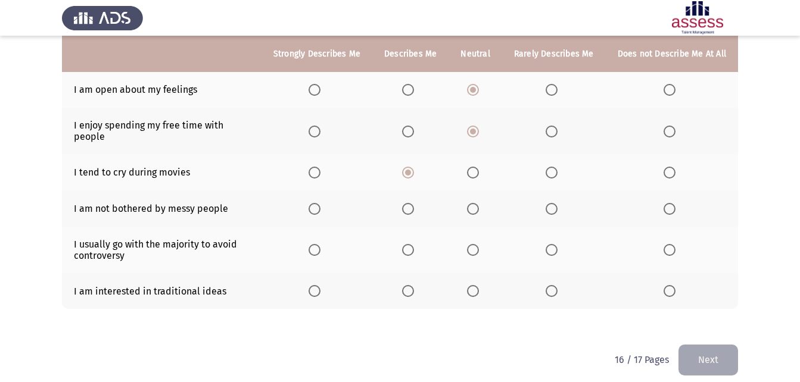
click at [479, 203] on input "Select an option" at bounding box center [473, 209] width 12 height 12
click at [478, 244] on span "Select an option" at bounding box center [473, 250] width 12 height 12
click at [478, 244] on input "Select an option" at bounding box center [473, 250] width 12 height 12
click at [319, 285] on span "Select an option" at bounding box center [315, 291] width 12 height 12
click at [319, 285] on input "Select an option" at bounding box center [315, 291] width 12 height 12
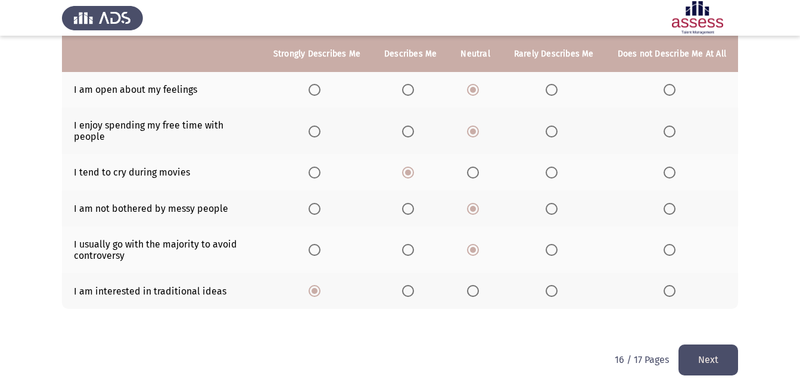
click at [709, 351] on button "Next" at bounding box center [709, 360] width 60 height 30
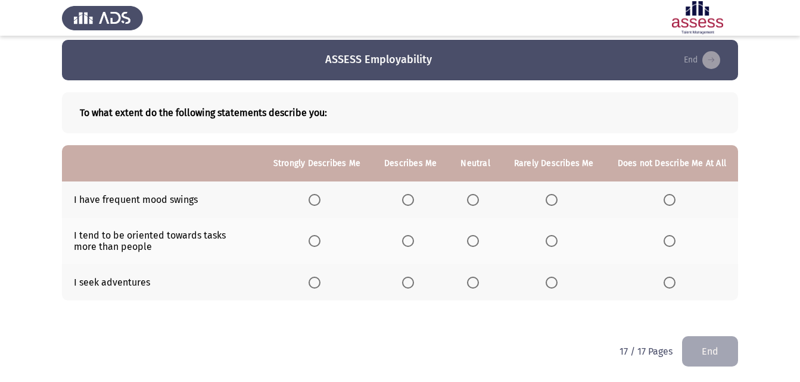
scroll to position [10, 0]
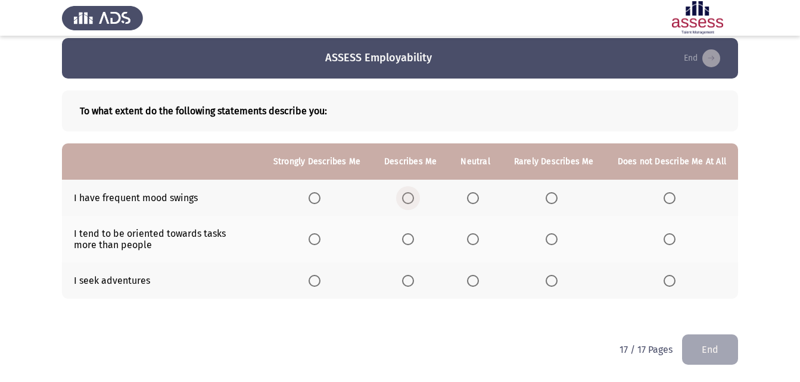
click at [411, 196] on span "Select an option" at bounding box center [408, 198] width 12 height 12
click at [411, 196] on input "Select an option" at bounding box center [408, 198] width 12 height 12
click at [479, 237] on span "Select an option" at bounding box center [473, 240] width 12 height 12
click at [479, 237] on input "Select an option" at bounding box center [473, 240] width 12 height 12
click at [479, 281] on span "Select an option" at bounding box center [473, 281] width 12 height 12
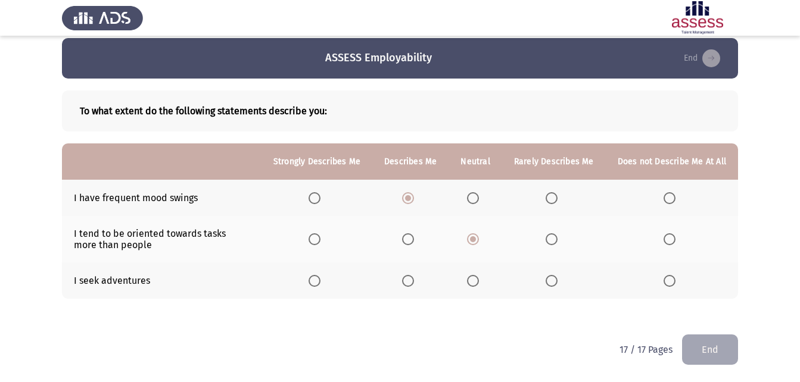
click at [479, 281] on input "Select an option" at bounding box center [473, 281] width 12 height 12
click at [715, 353] on button "End" at bounding box center [710, 350] width 56 height 30
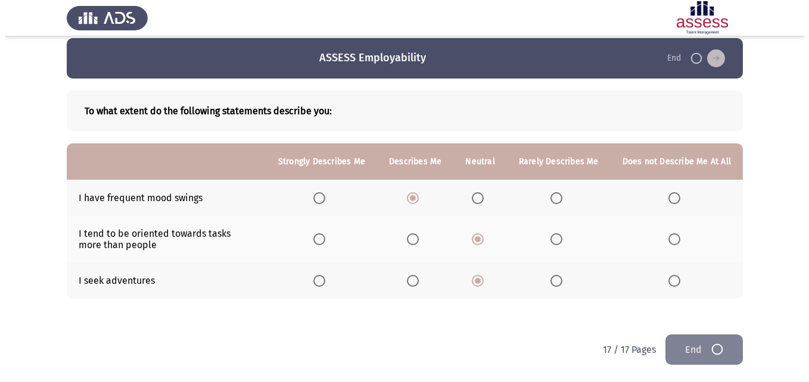
scroll to position [0, 0]
